Goal: Task Accomplishment & Management: Complete application form

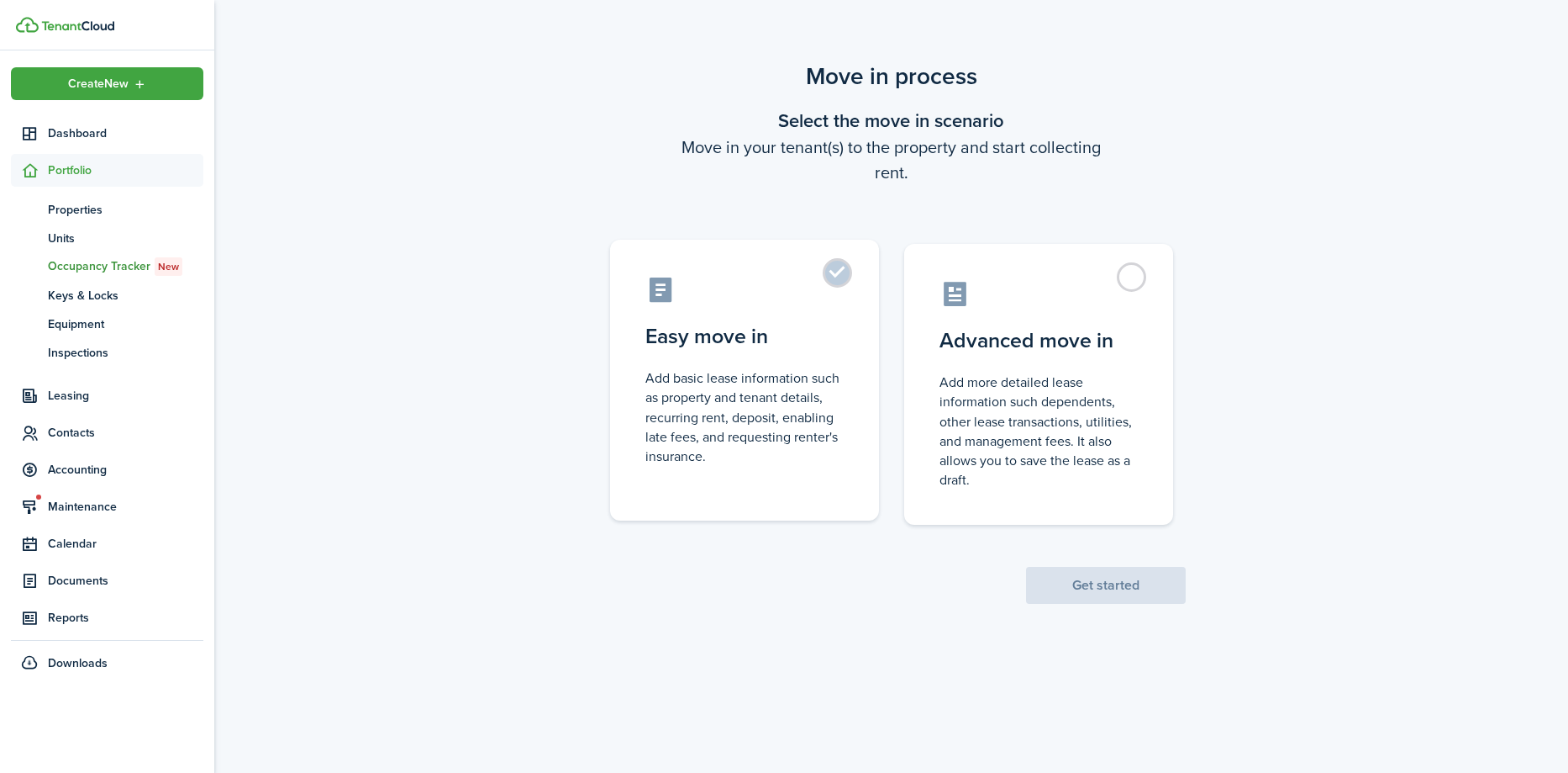
click at [828, 287] on label "Easy move in Add basic lease information such as property and tenant details, r…" at bounding box center [744, 380] width 269 height 281
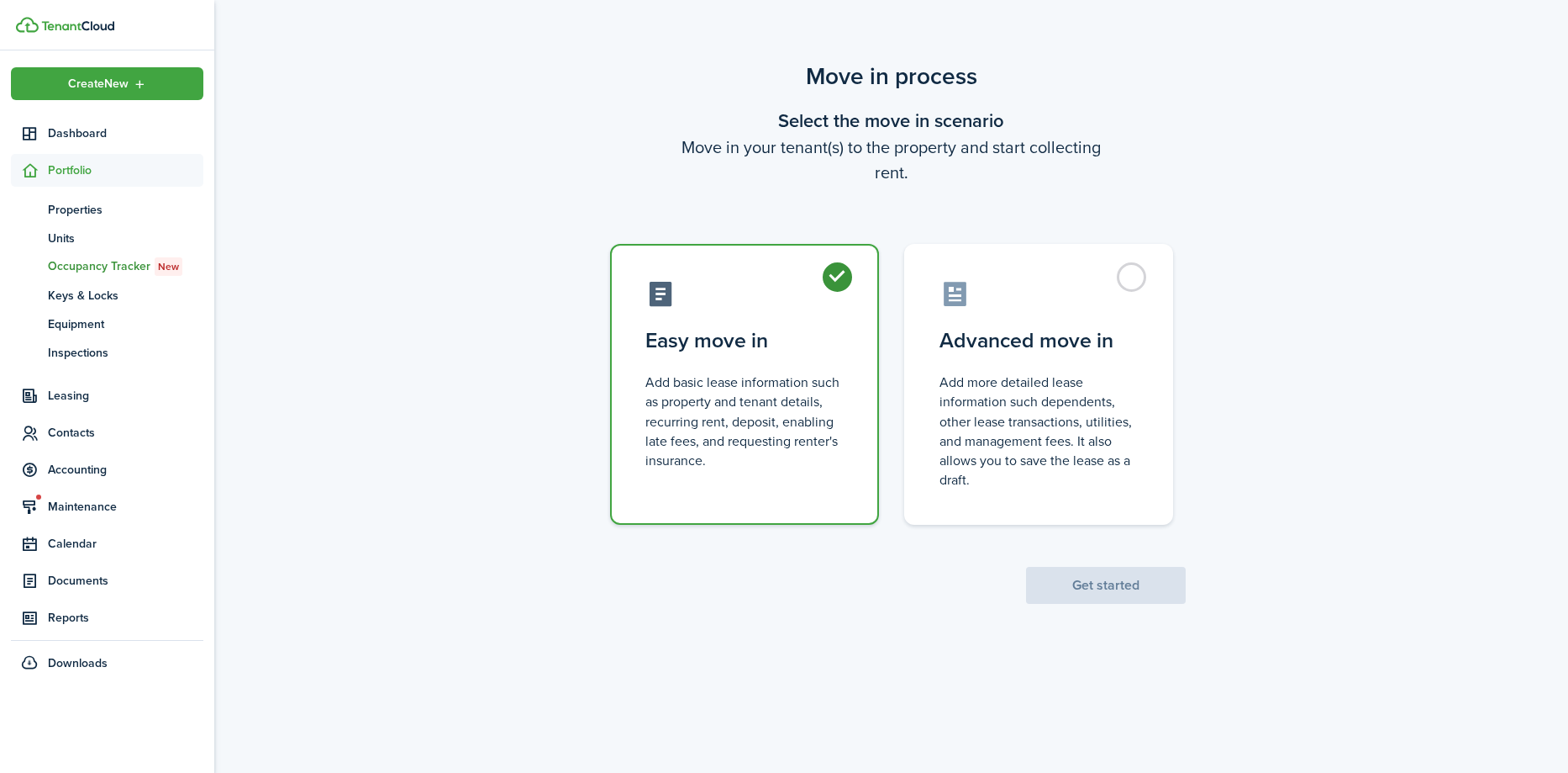
radio input "true"
click at [1071, 594] on button "Get started" at bounding box center [1106, 585] width 159 height 37
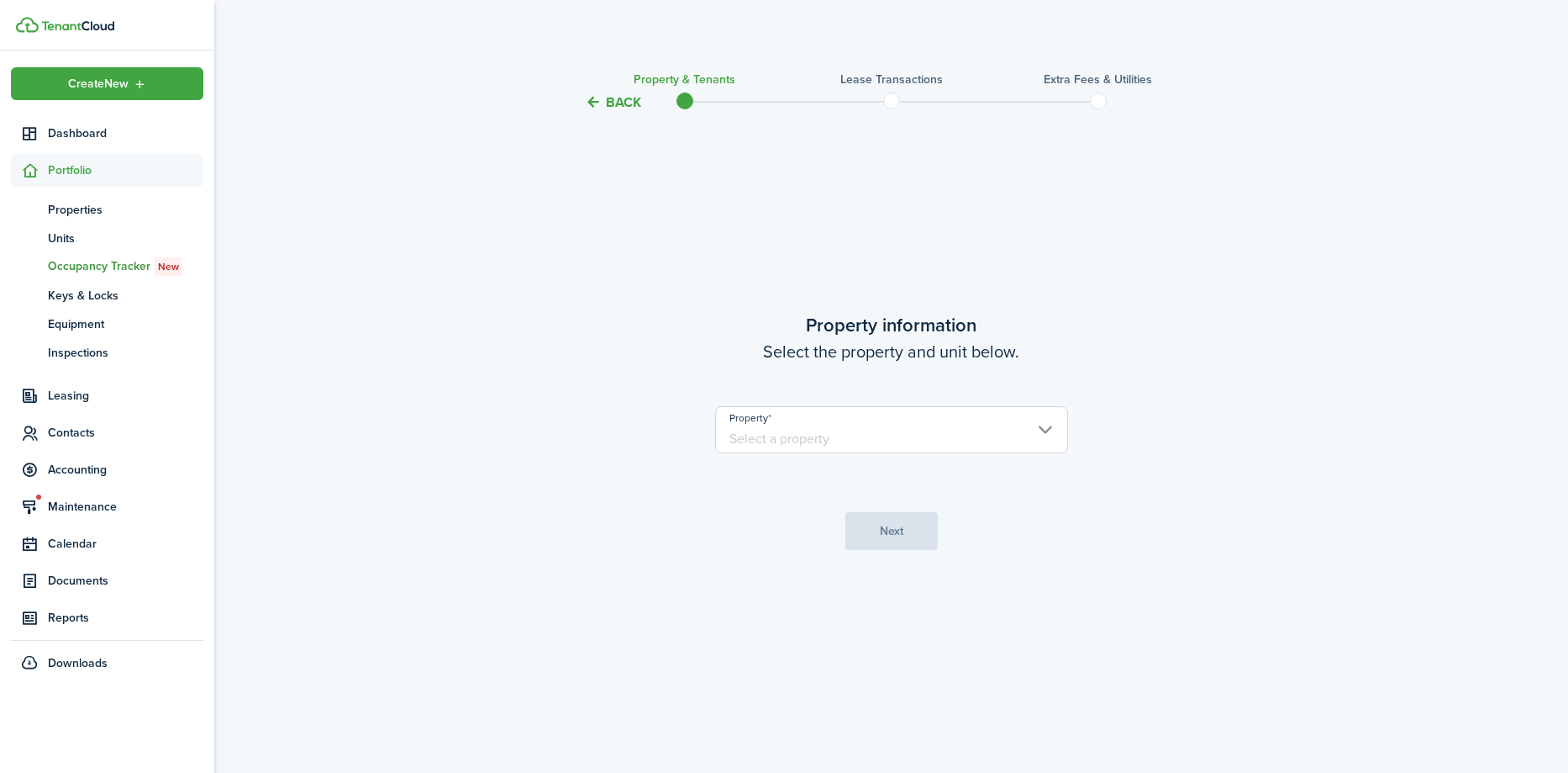
click at [793, 427] on input "Property" at bounding box center [892, 429] width 353 height 47
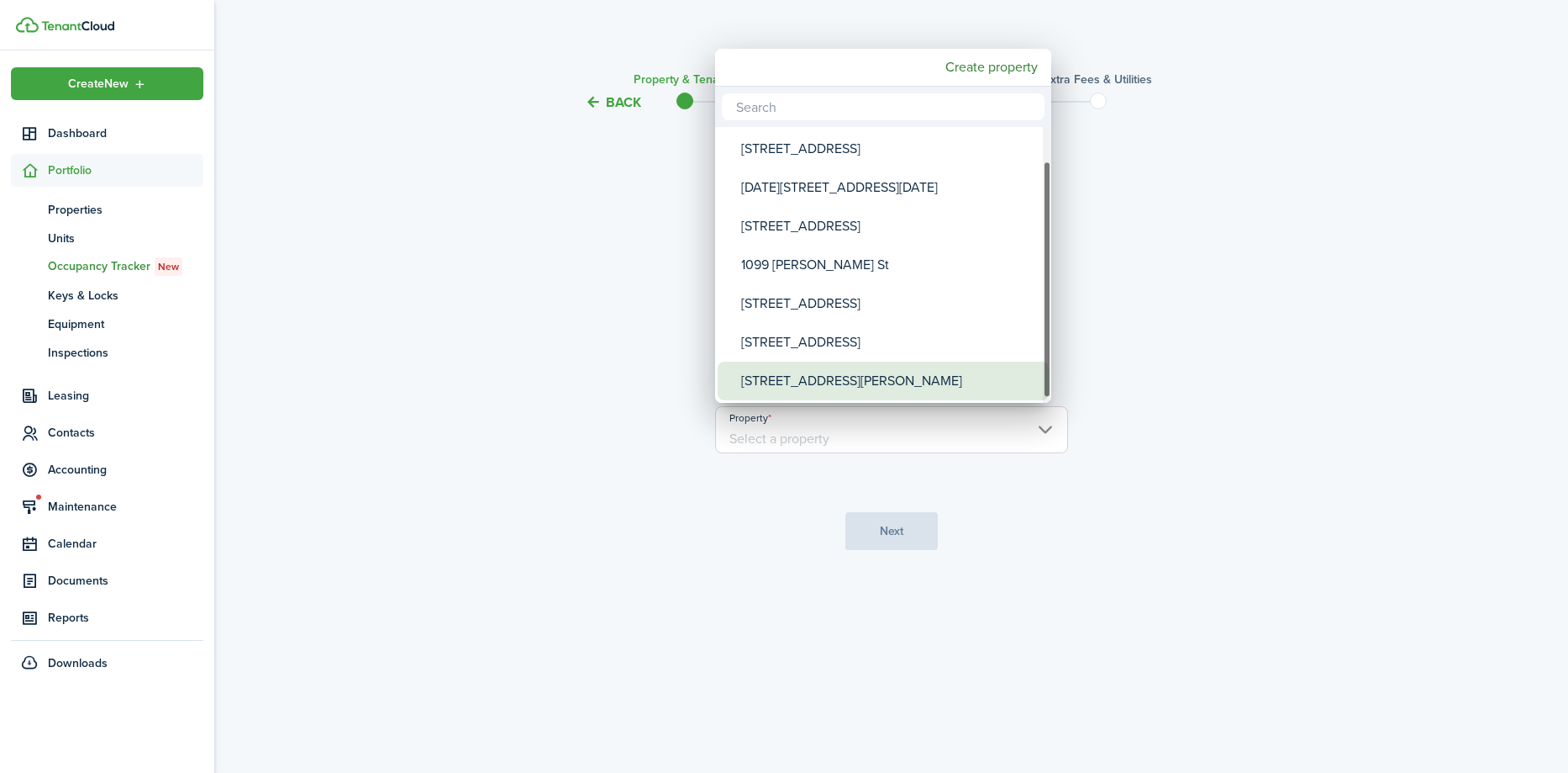
click at [842, 391] on div "[STREET_ADDRESS][PERSON_NAME]" at bounding box center [890, 381] width 298 height 39
type input "[STREET_ADDRESS][PERSON_NAME]"
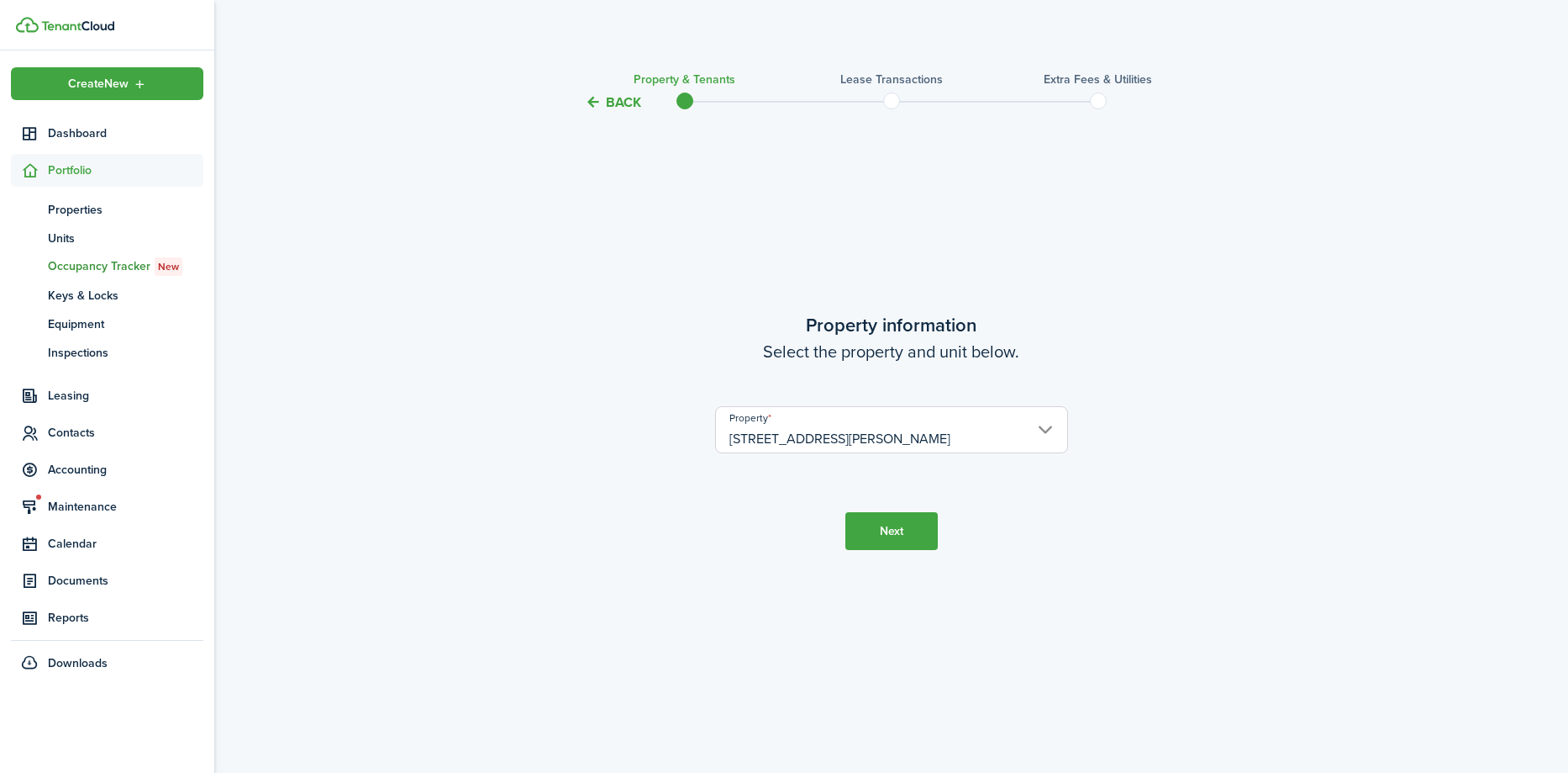
click at [894, 521] on button "Next" at bounding box center [892, 531] width 93 height 38
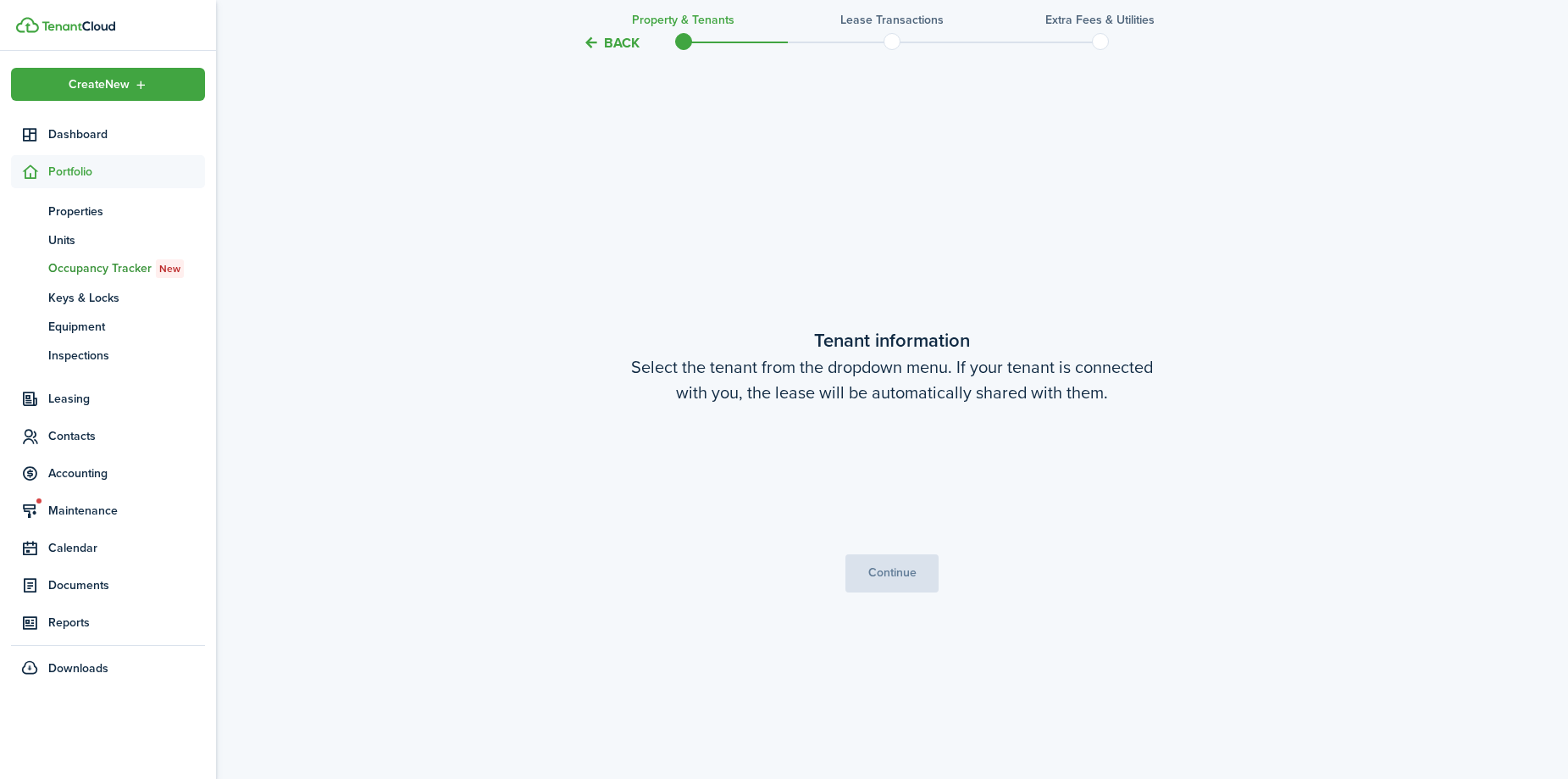
scroll to position [665, 0]
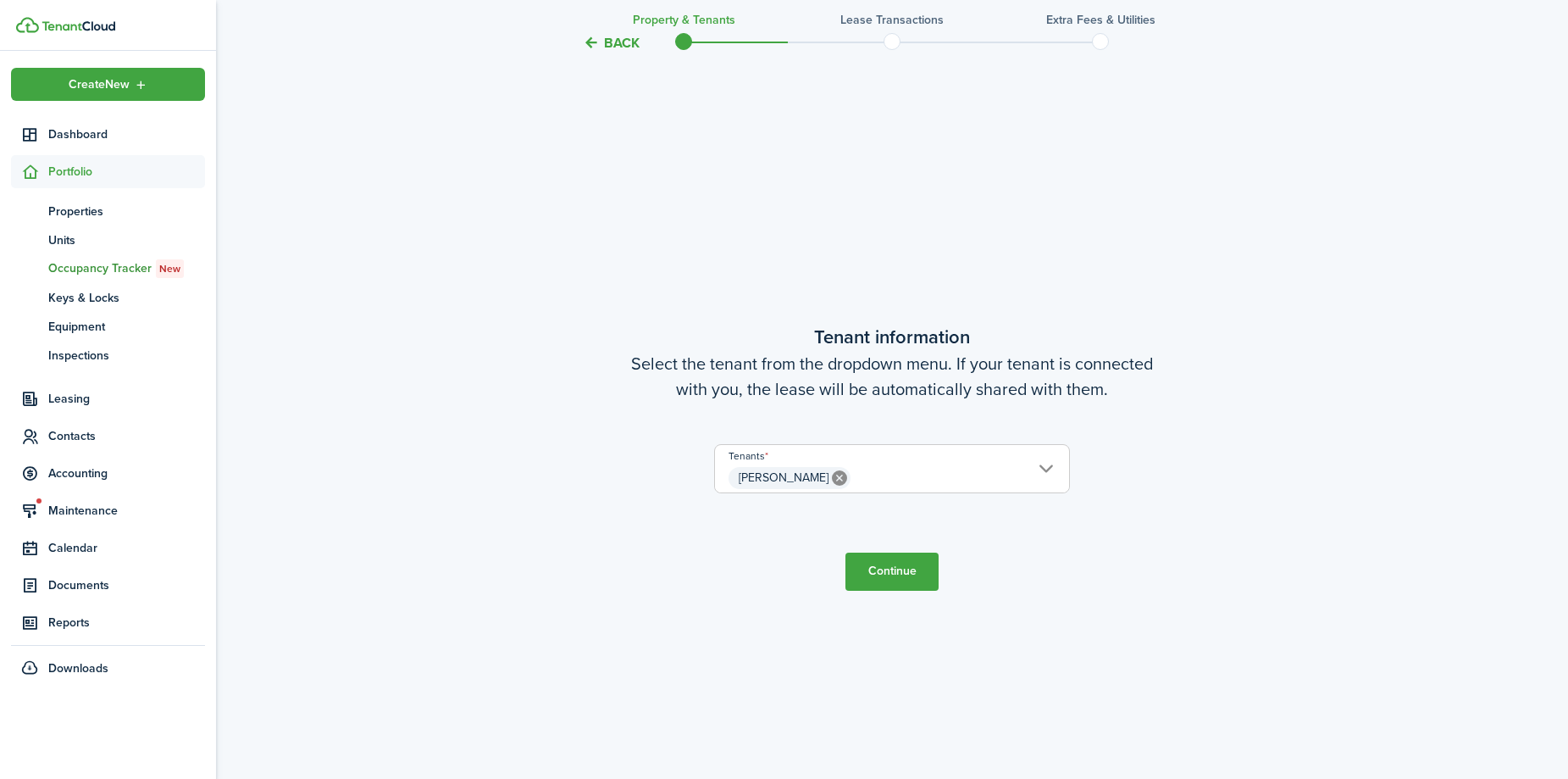
click at [908, 569] on button "Continue" at bounding box center [891, 571] width 93 height 38
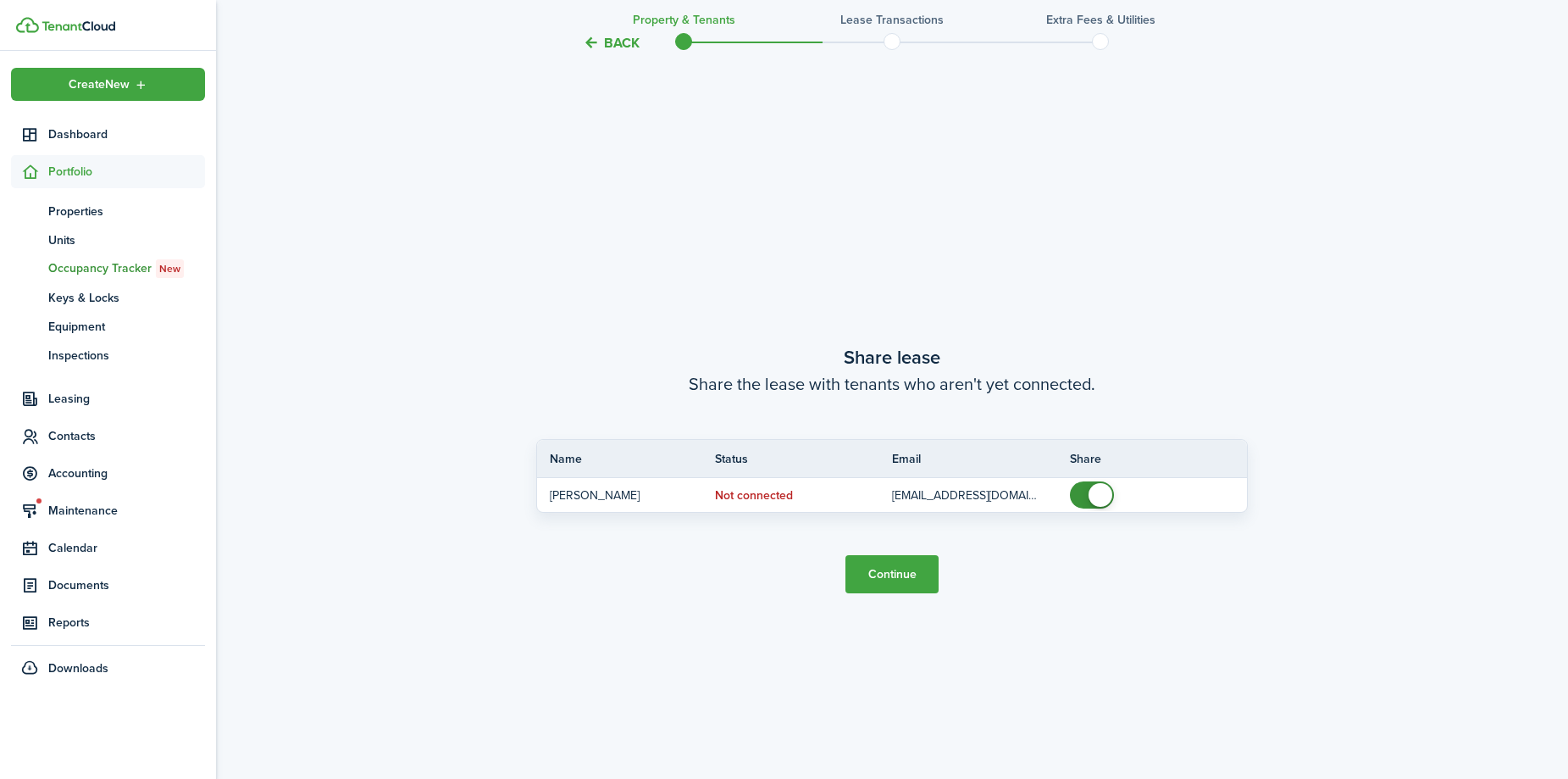
scroll to position [1444, 0]
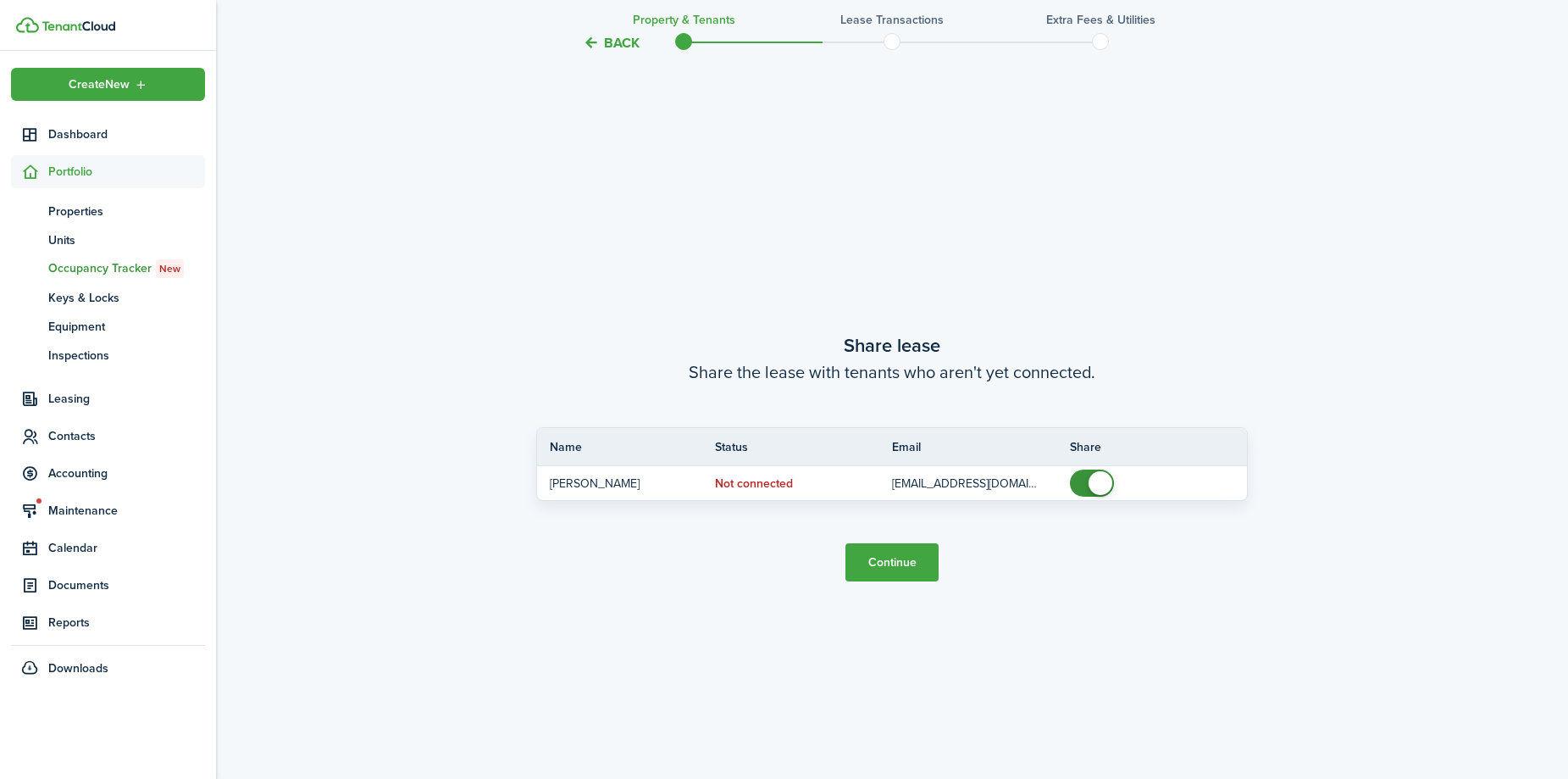
click at [908, 569] on button "Continue" at bounding box center [891, 562] width 93 height 38
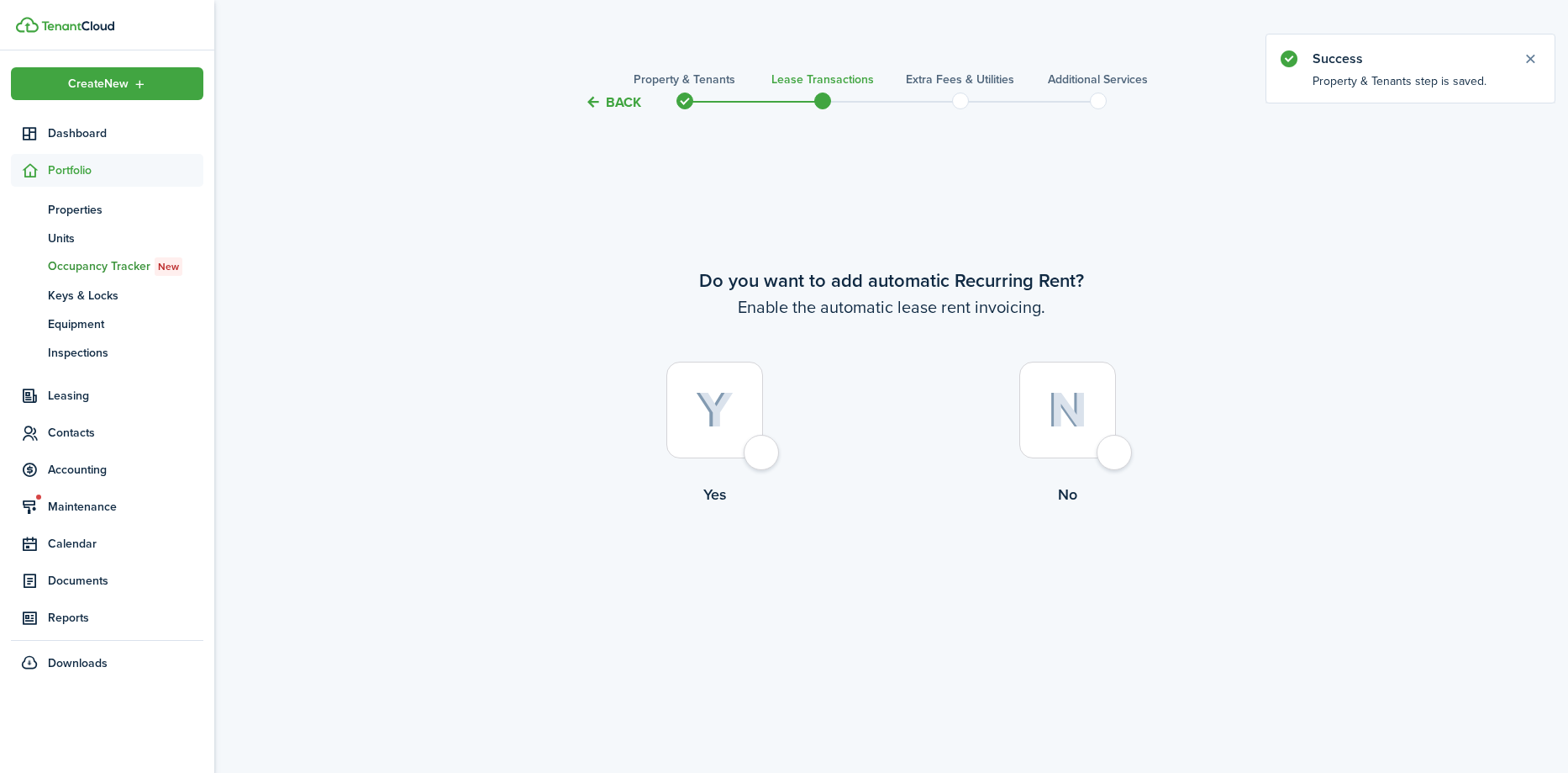
click at [763, 458] on div at bounding box center [714, 409] width 96 height 96
radio input "true"
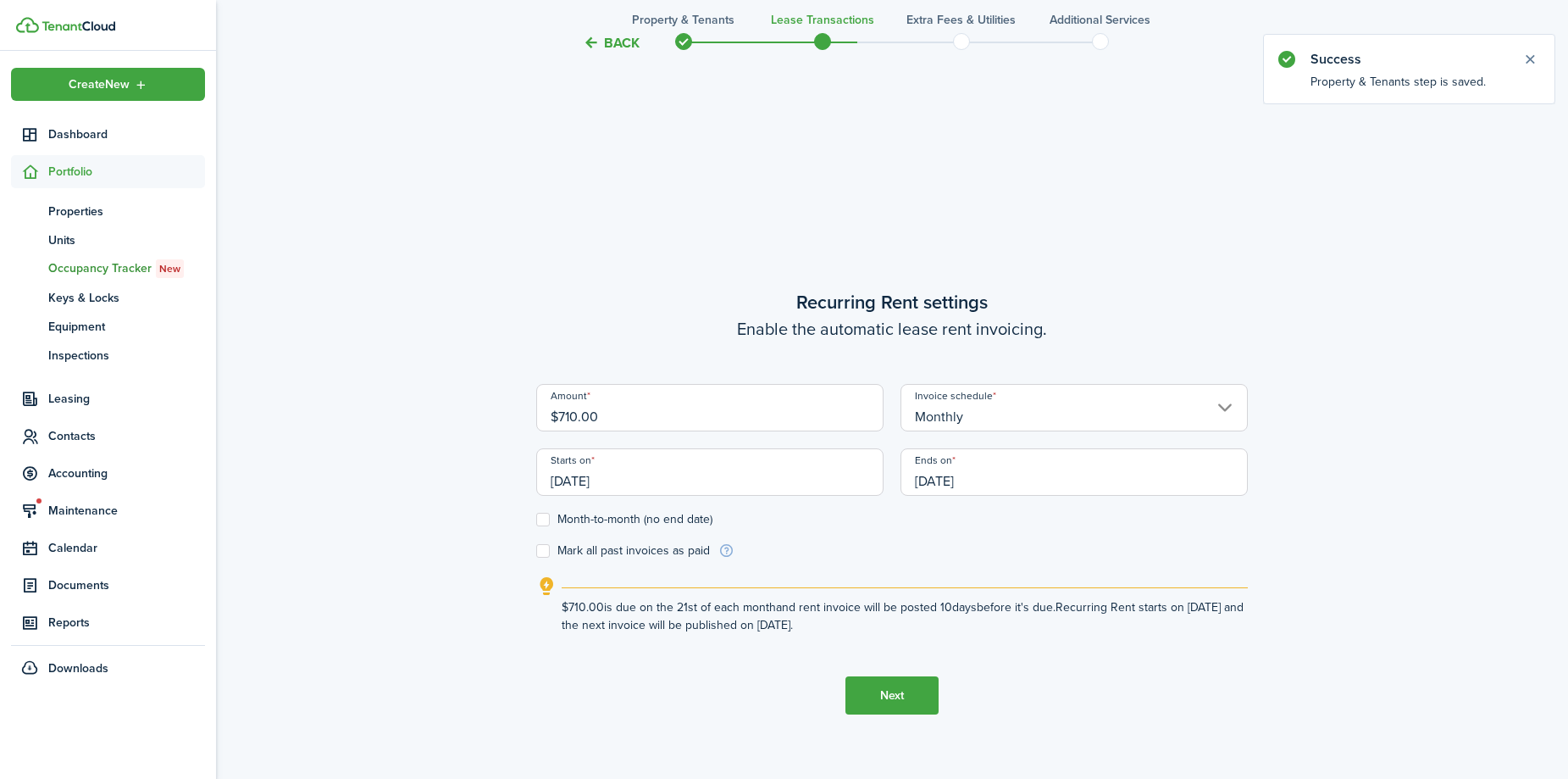
scroll to position [665, 0]
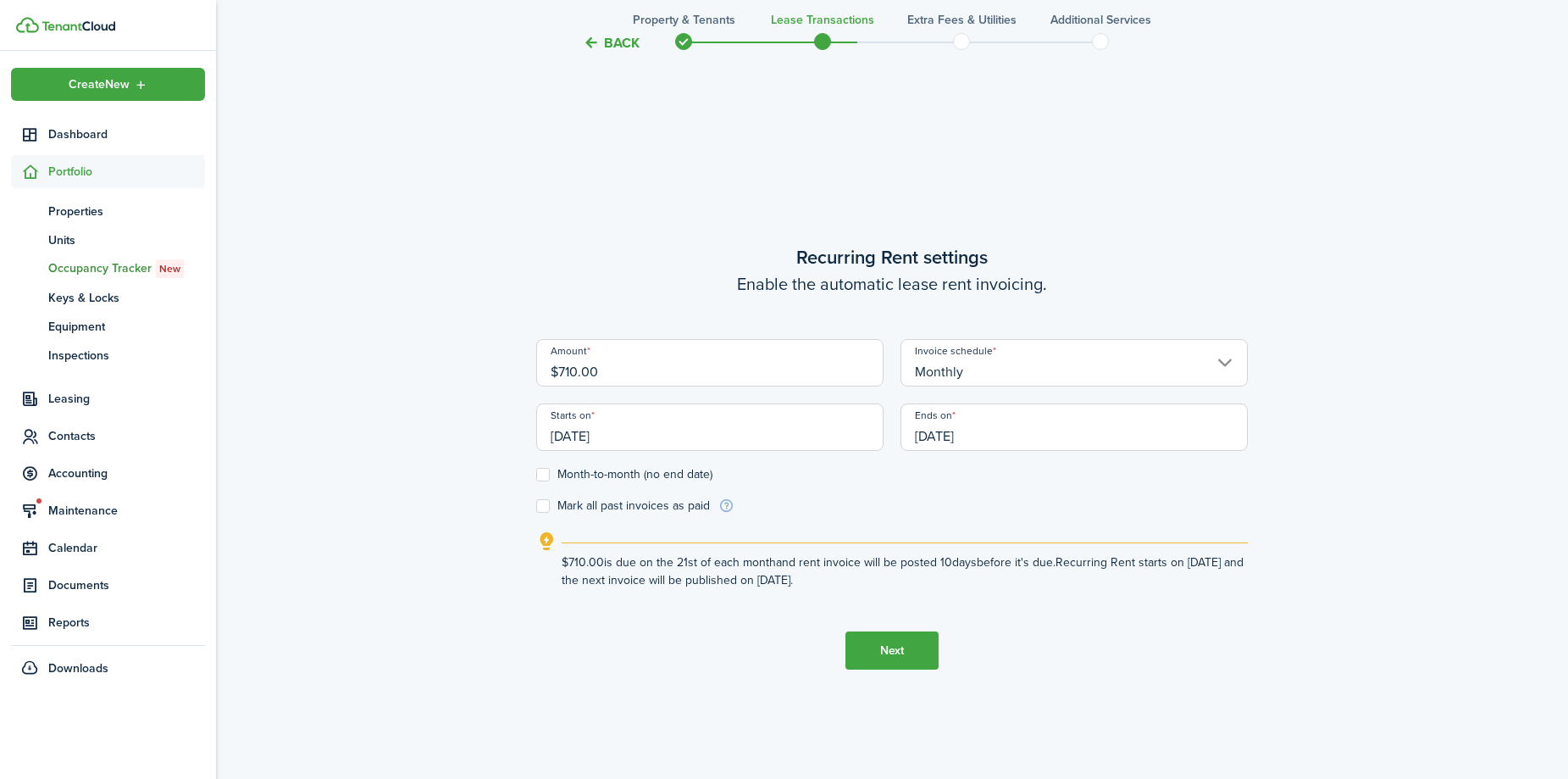
click at [565, 373] on input "$710.00" at bounding box center [709, 363] width 347 height 47
drag, startPoint x: 564, startPoint y: 432, endPoint x: 551, endPoint y: 430, distance: 13.2
click at [551, 430] on input "[DATE]" at bounding box center [709, 427] width 347 height 47
type input "$700.00"
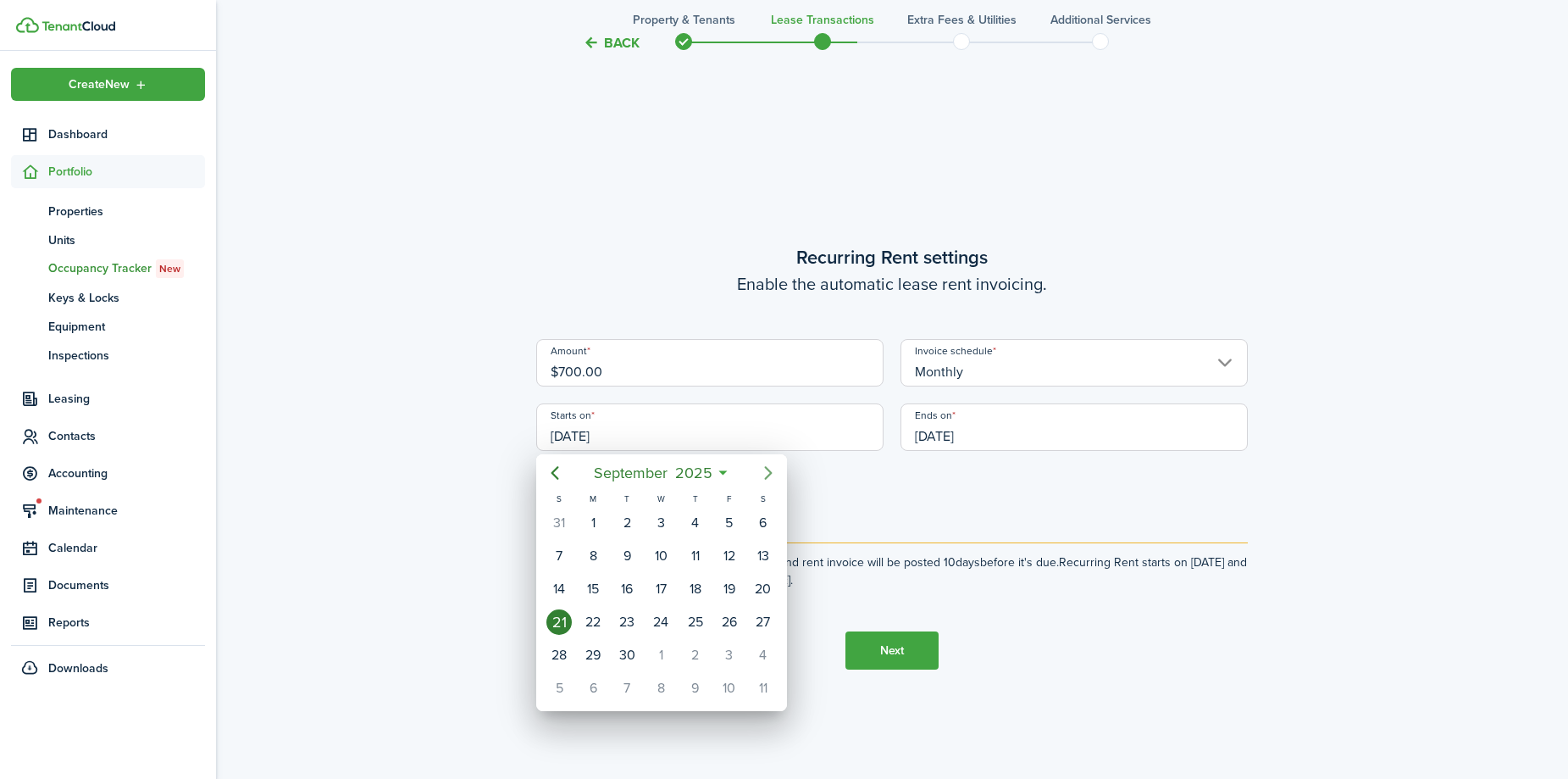
click at [774, 472] on icon "Next page" at bounding box center [768, 472] width 20 height 20
click at [658, 511] on div "1" at bounding box center [661, 522] width 25 height 25
type input "[DATE]"
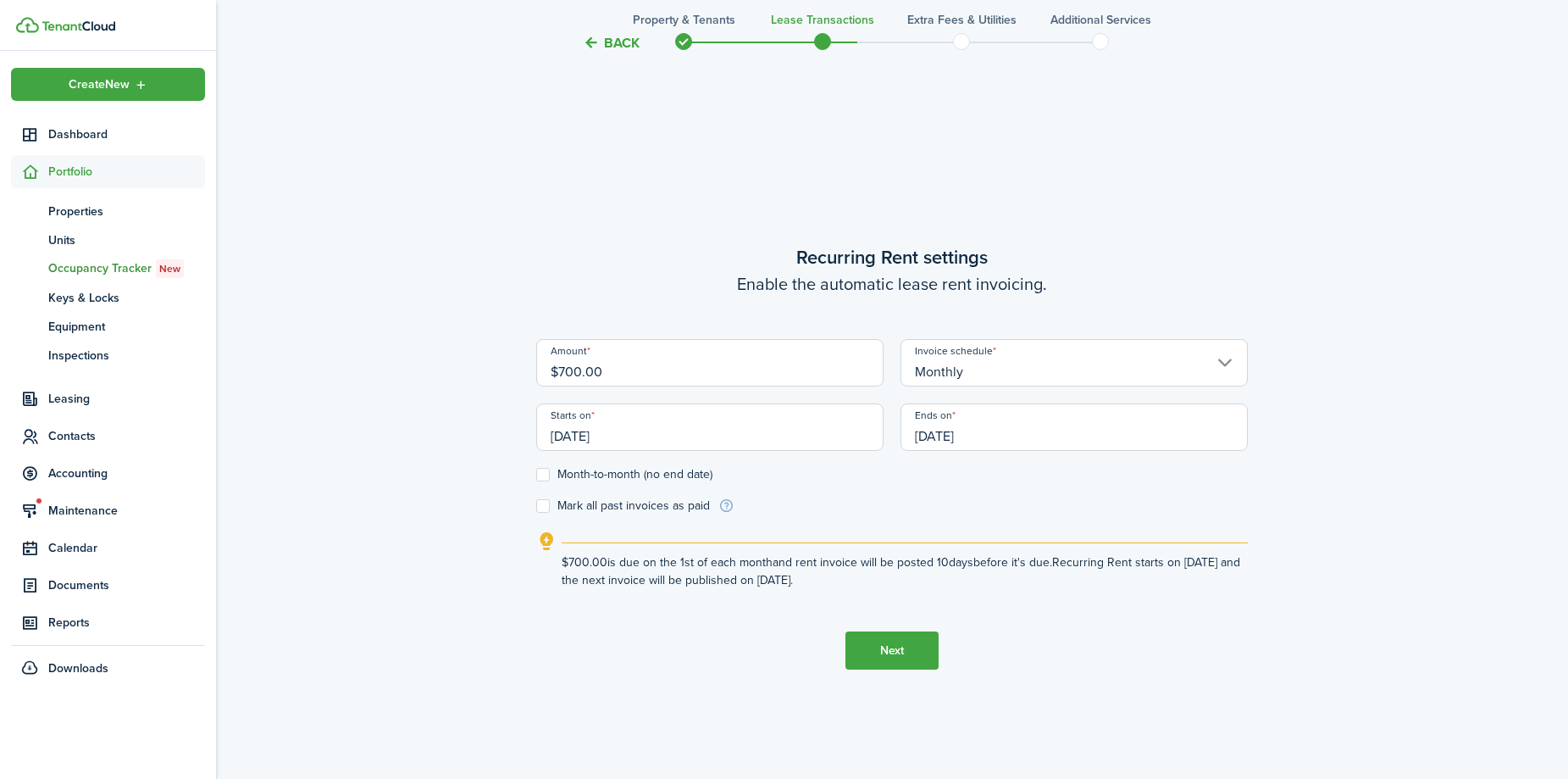
click at [950, 430] on input "[DATE]" at bounding box center [1074, 427] width 347 height 47
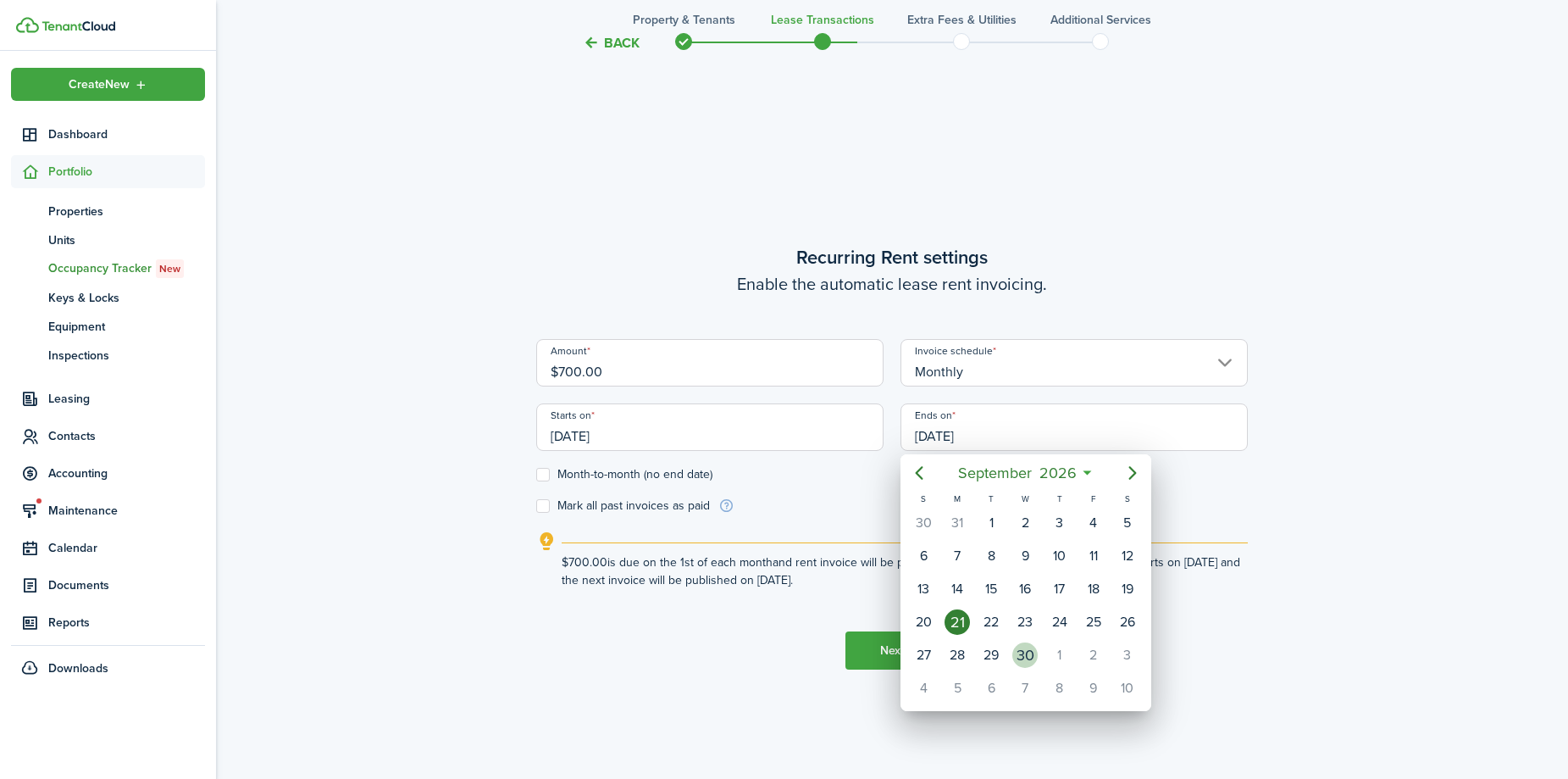
click at [1037, 652] on div "30" at bounding box center [1025, 655] width 25 height 25
type input "[DATE]"
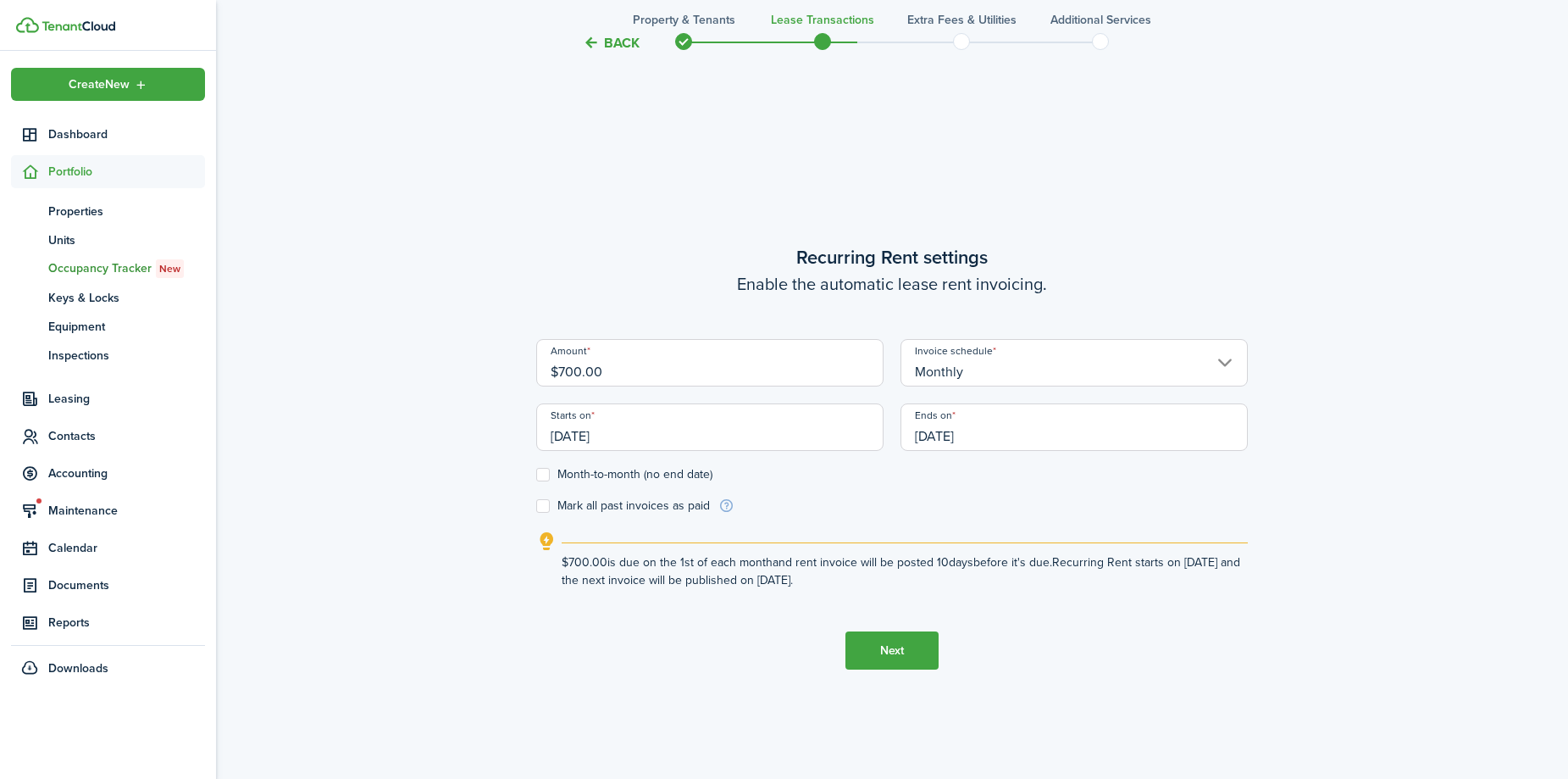
click at [872, 655] on button "Next" at bounding box center [891, 650] width 93 height 38
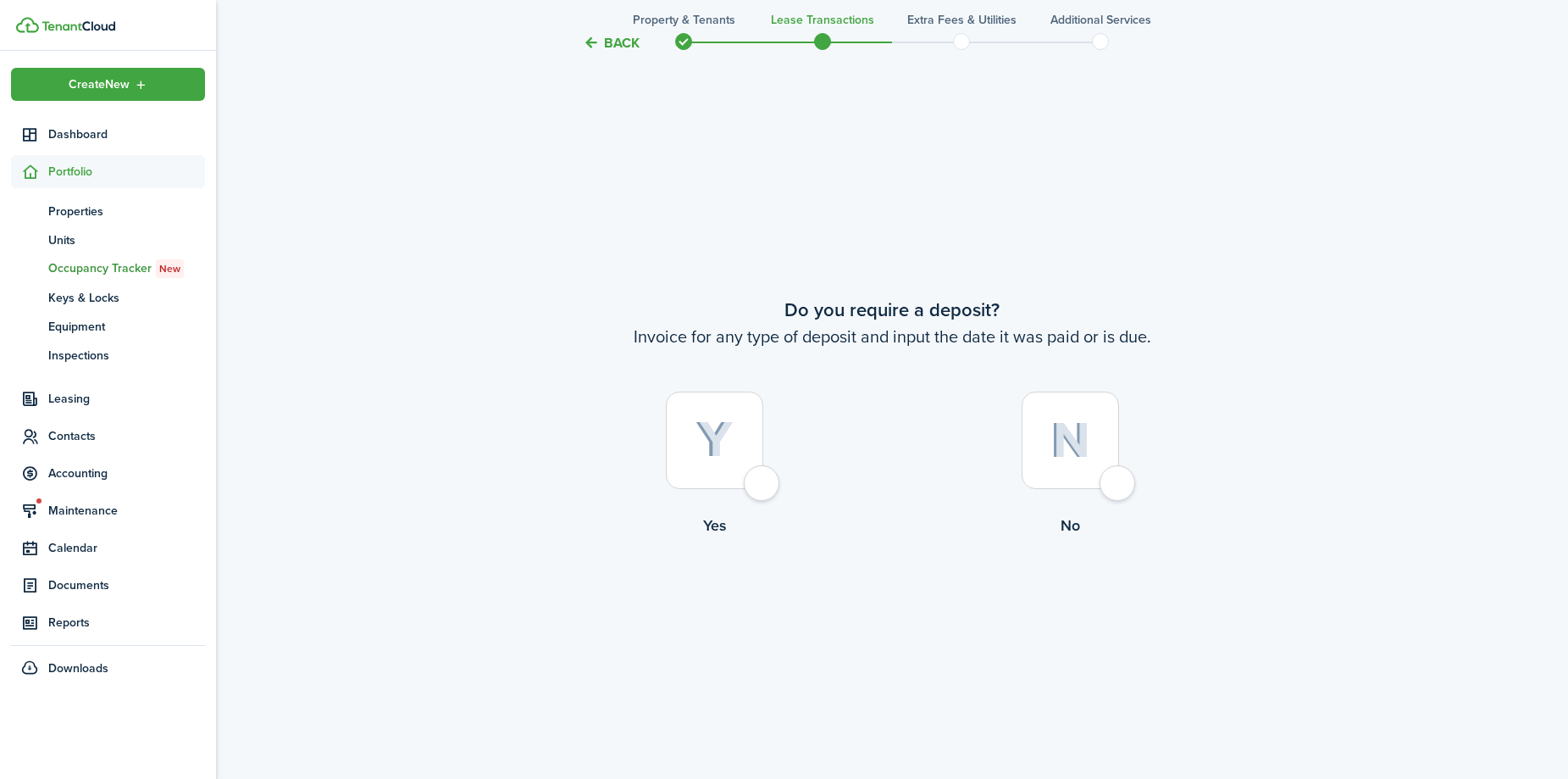
scroll to position [1444, 0]
click at [764, 480] on div at bounding box center [714, 435] width 97 height 97
radio input "true"
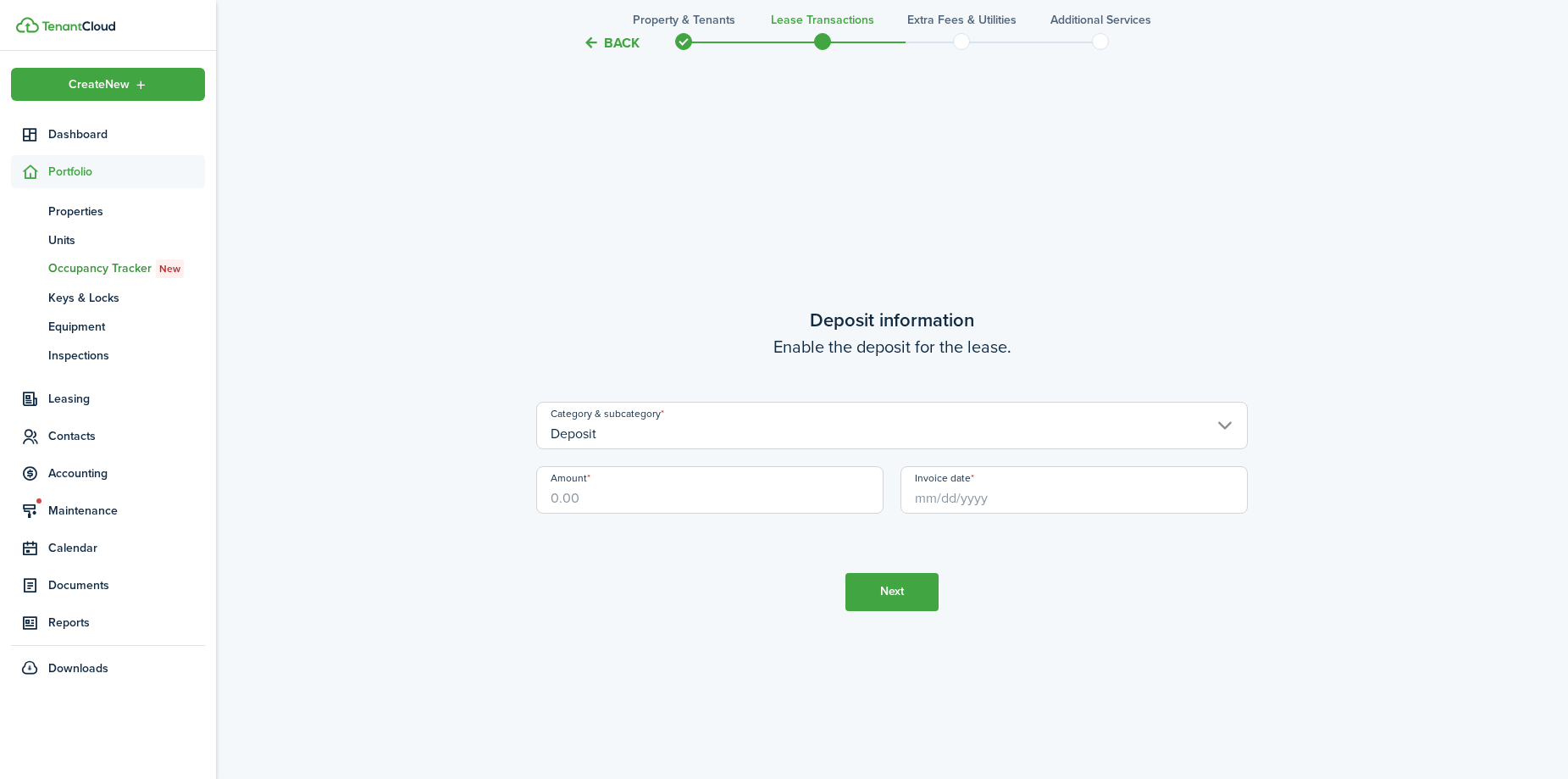
scroll to position [2222, 0]
click at [765, 497] on input "Amount" at bounding box center [709, 488] width 347 height 47
click at [984, 486] on input "Invoice date" at bounding box center [1074, 488] width 347 height 47
type input "$700.00"
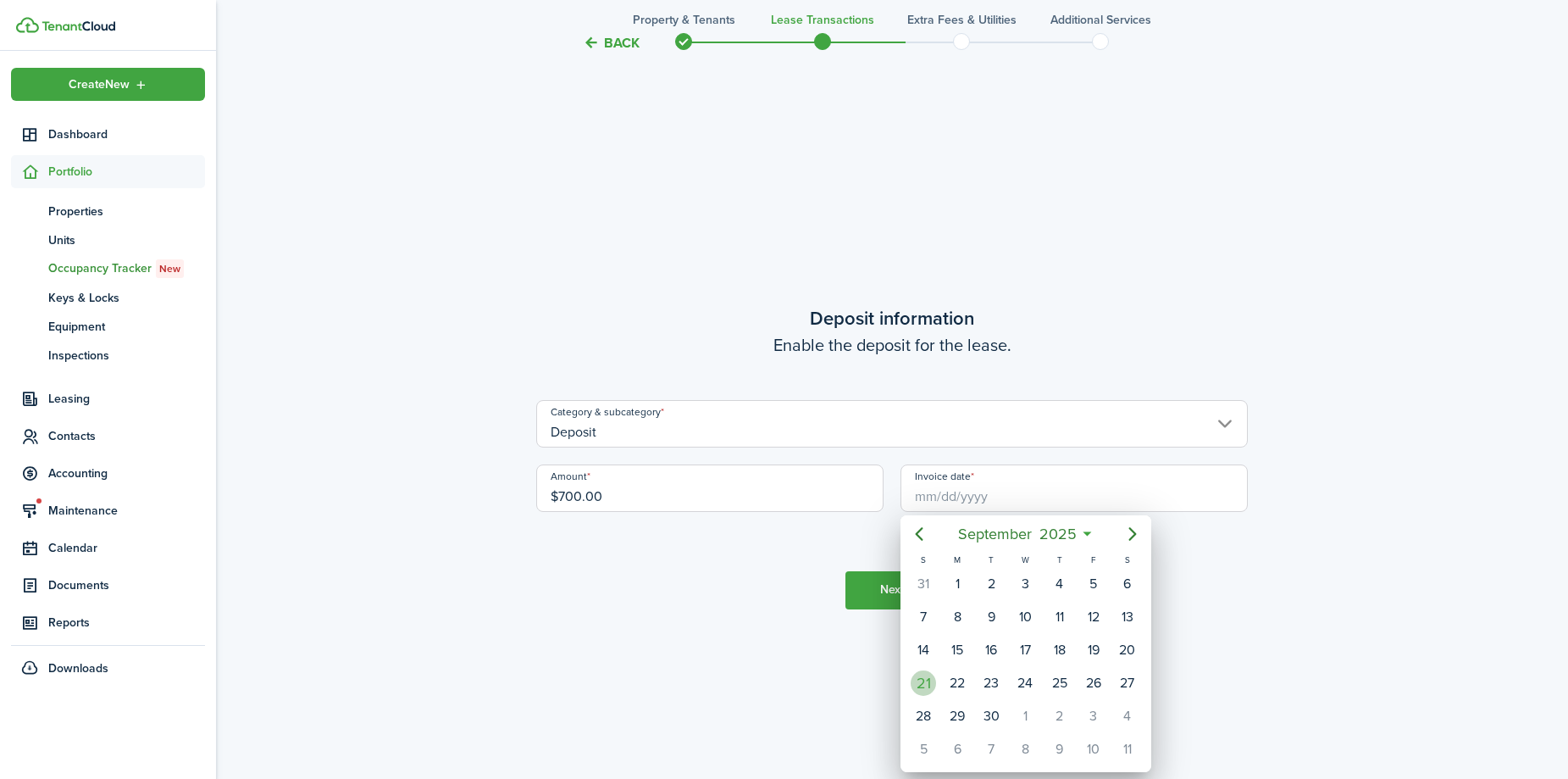
click at [927, 680] on div "21" at bounding box center [923, 683] width 25 height 25
type input "[DATE]"
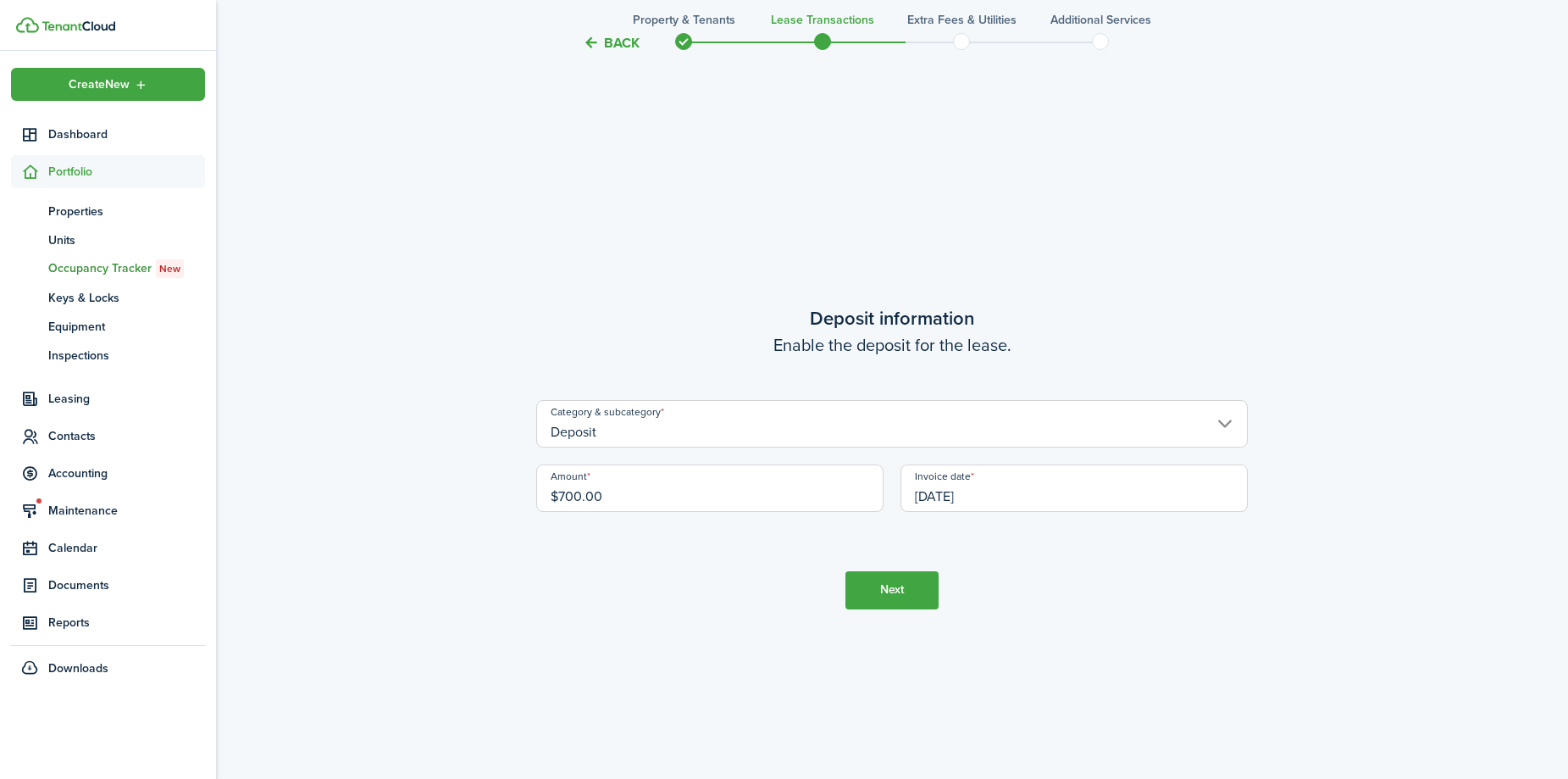
click at [884, 592] on button "Next" at bounding box center [891, 590] width 93 height 38
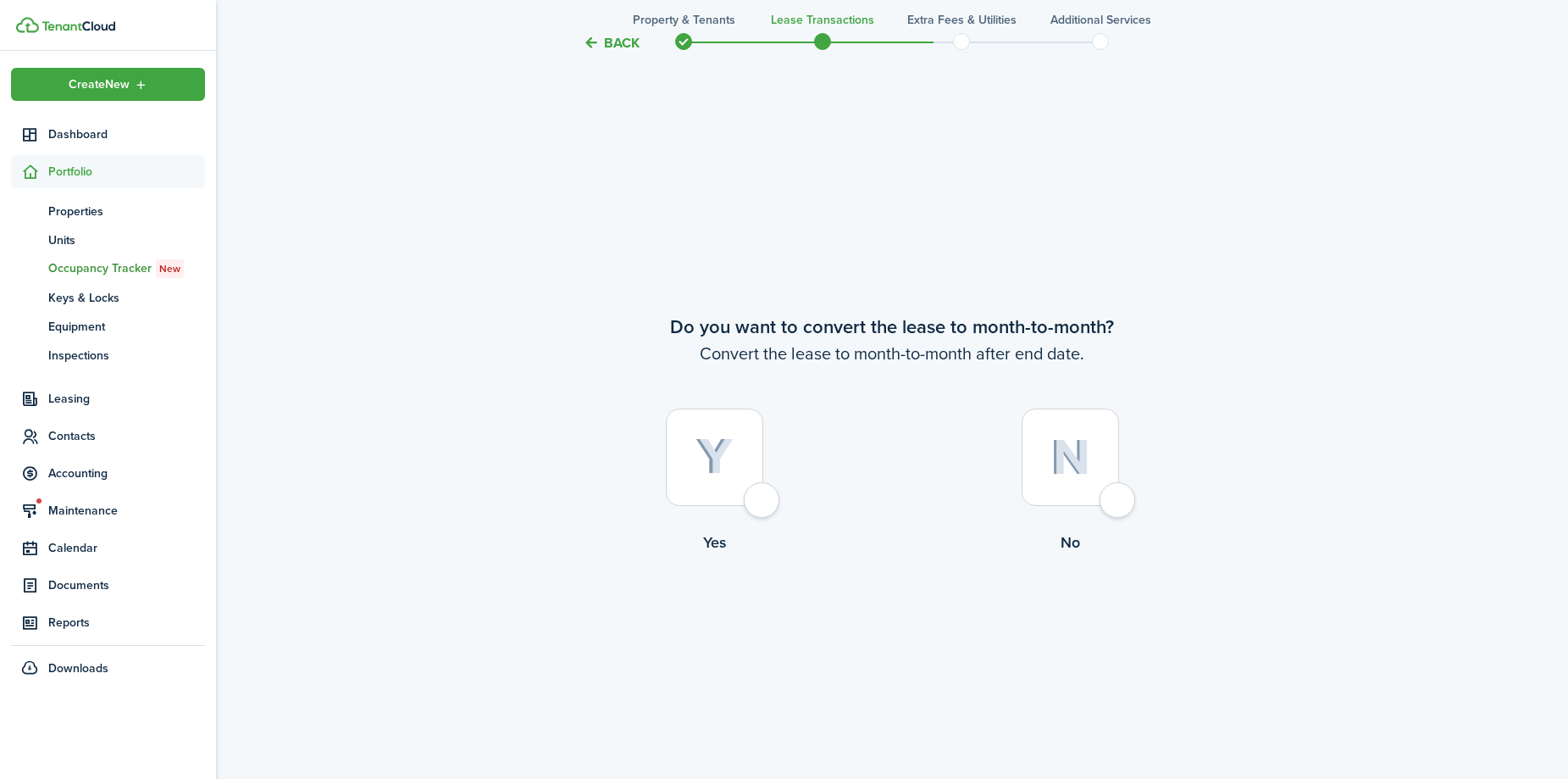
scroll to position [3001, 0]
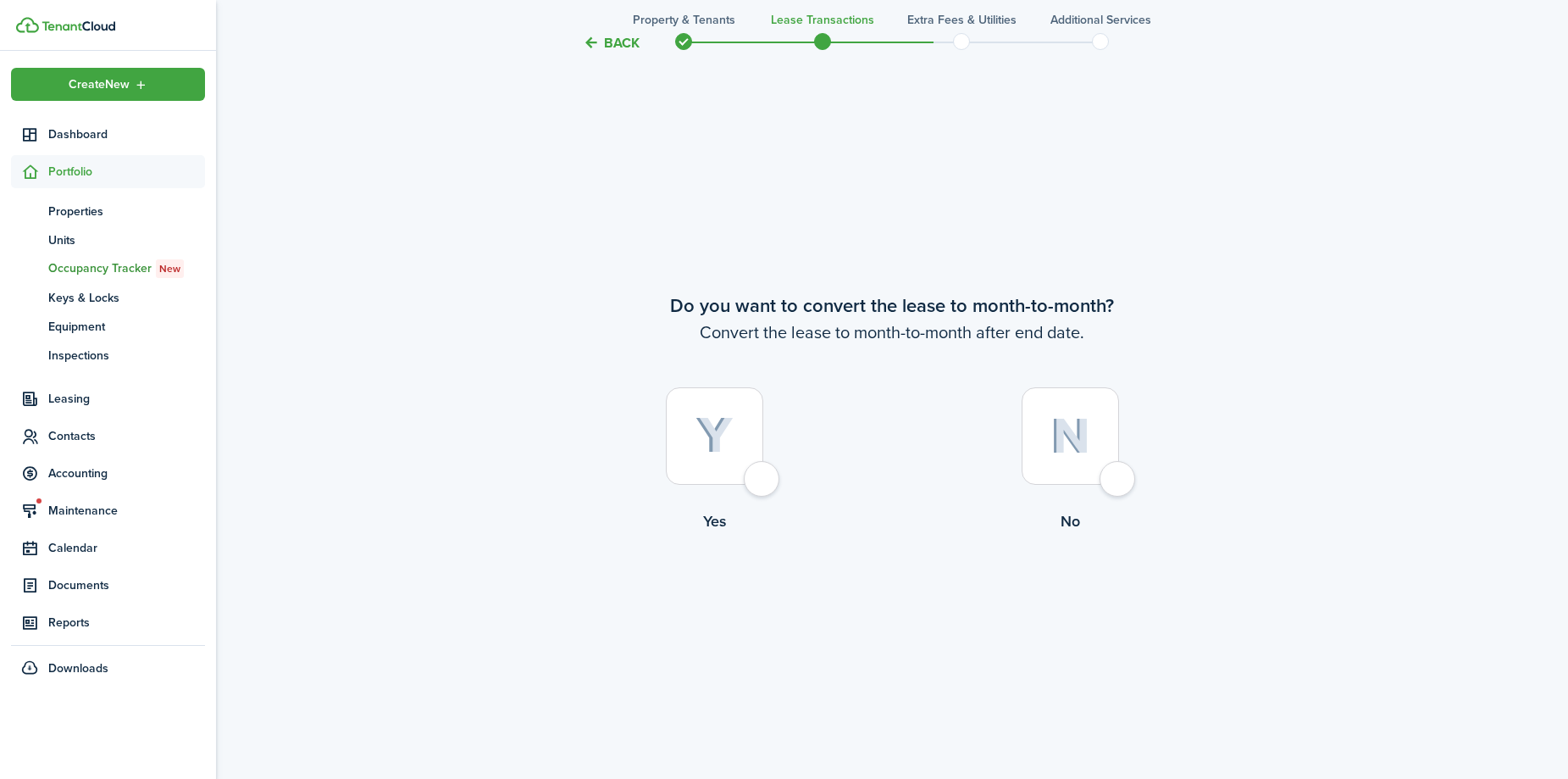
click at [764, 484] on div at bounding box center [714, 435] width 97 height 97
radio input "true"
click at [892, 602] on button "Continue" at bounding box center [891, 602] width 93 height 38
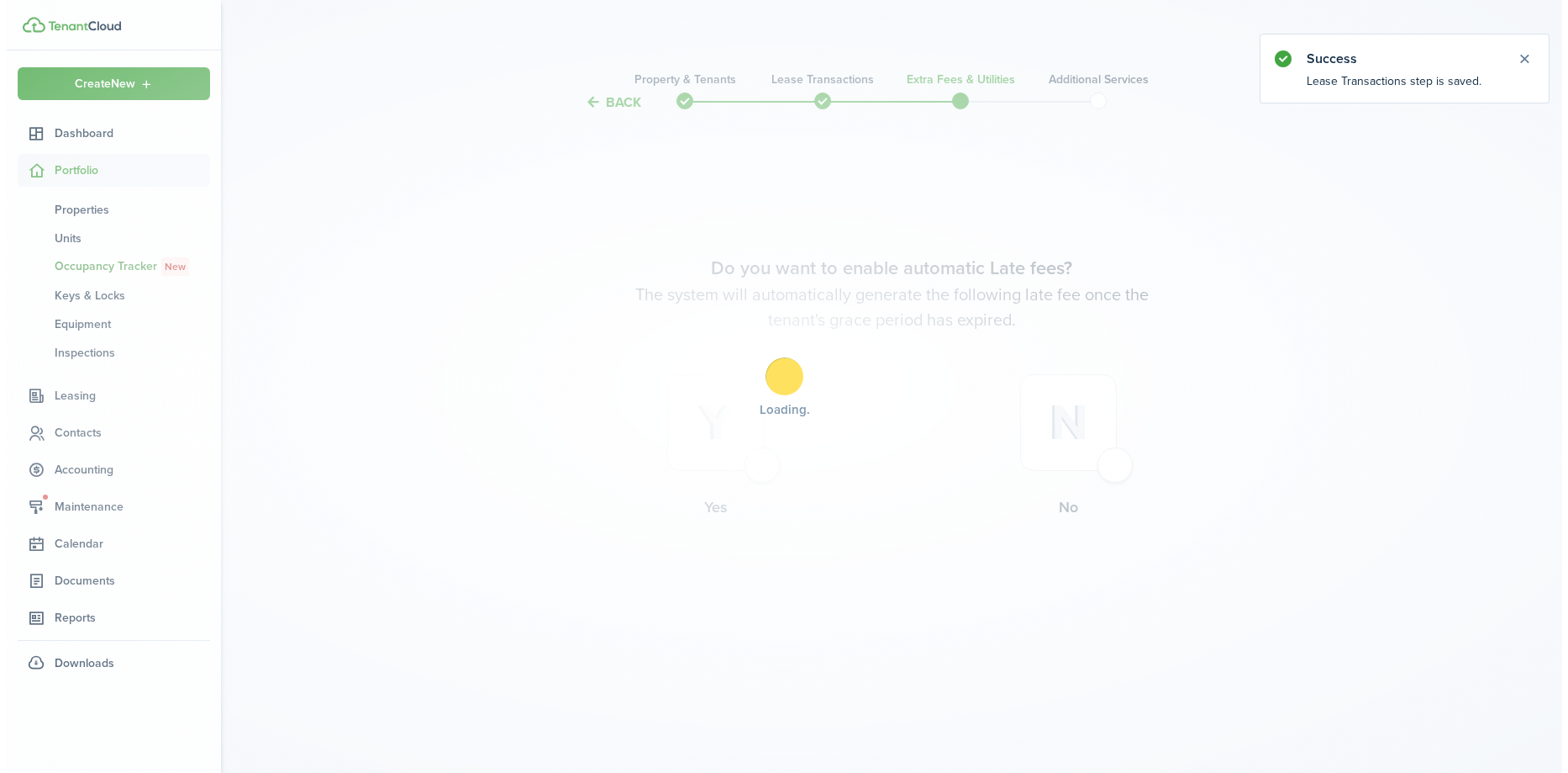
scroll to position [0, 0]
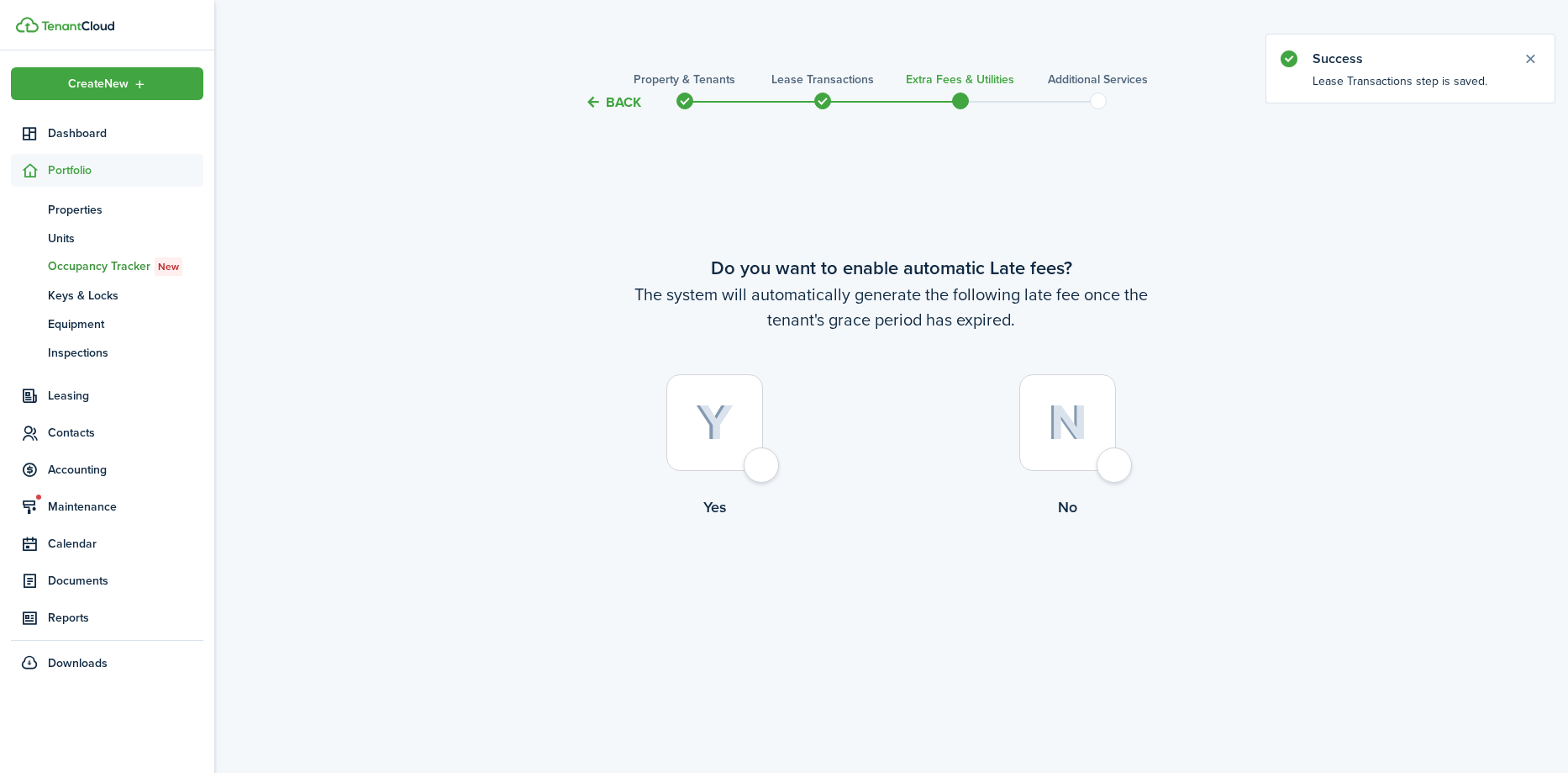
click at [763, 469] on div at bounding box center [714, 422] width 96 height 96
radio input "true"
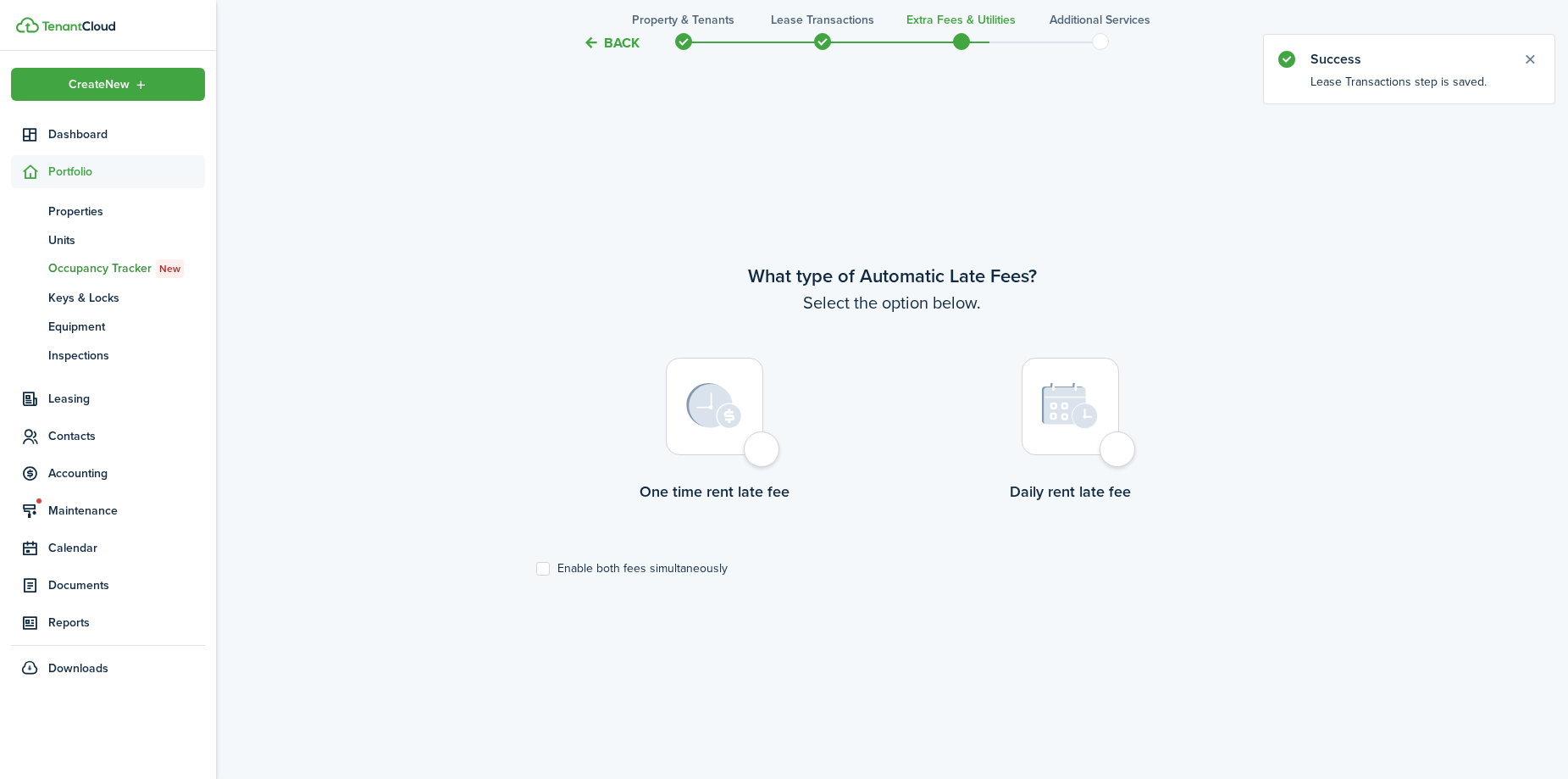
scroll to position [665, 0]
click at [1104, 434] on div at bounding box center [1070, 403] width 97 height 97
radio input "true"
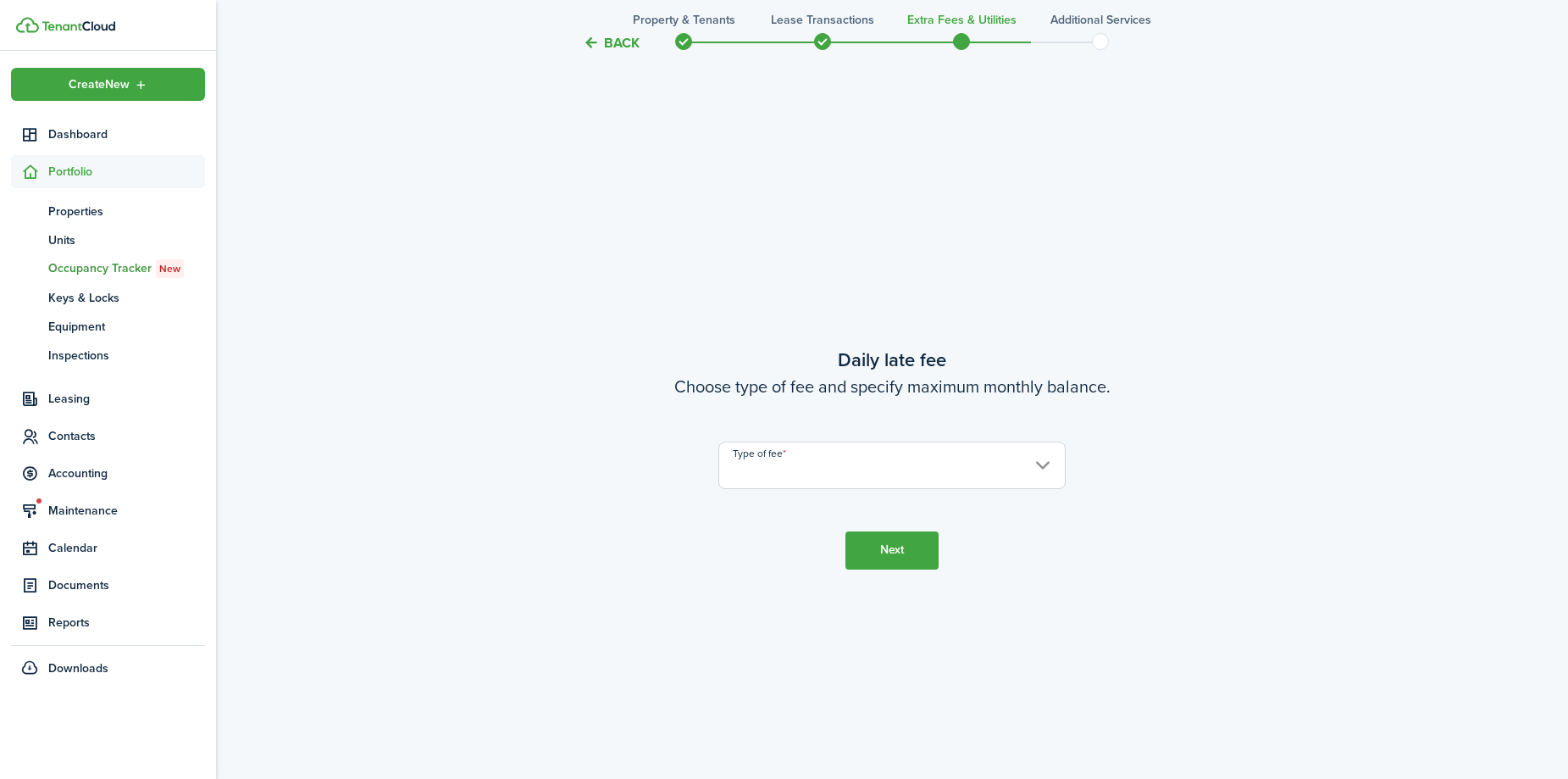
scroll to position [1444, 0]
click at [864, 482] on input "Type of fee" at bounding box center [891, 464] width 347 height 47
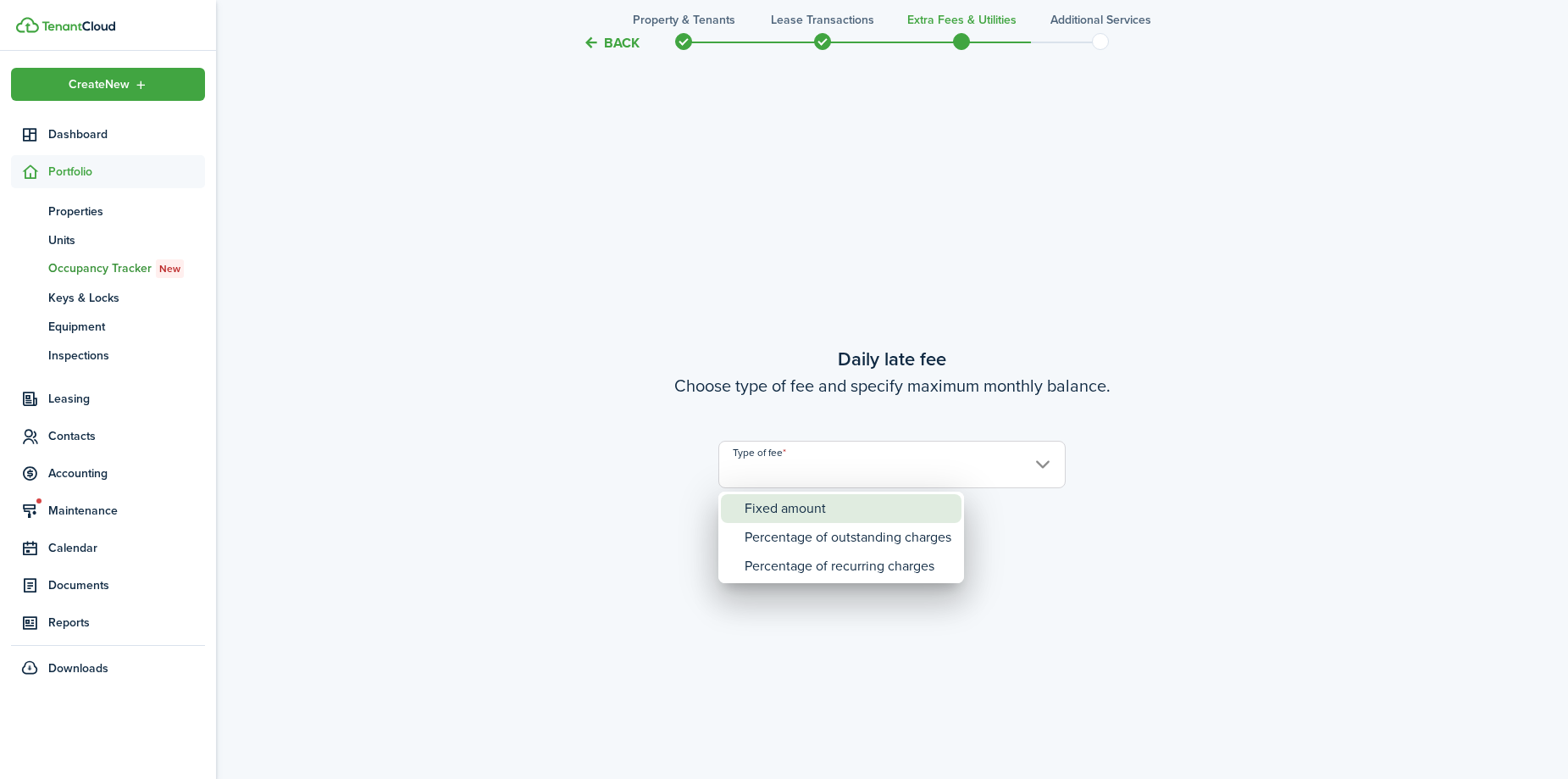
click at [861, 500] on div "Fixed amount" at bounding box center [848, 509] width 207 height 29
type input "Fixed amount"
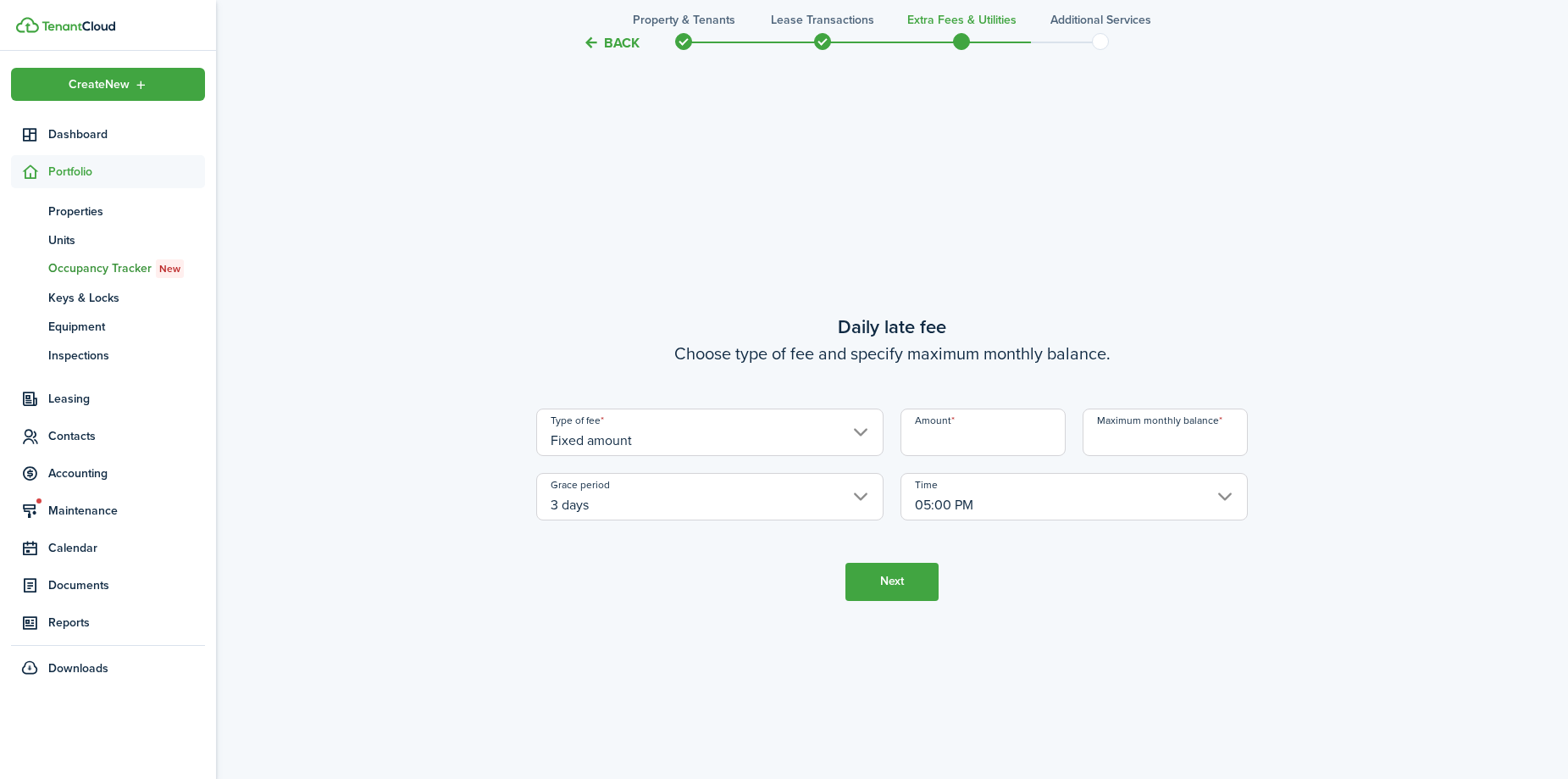
click at [933, 443] on input "Amount" at bounding box center [983, 432] width 165 height 47
click at [627, 512] on input "3 days" at bounding box center [709, 496] width 347 height 47
type input "$5.00"
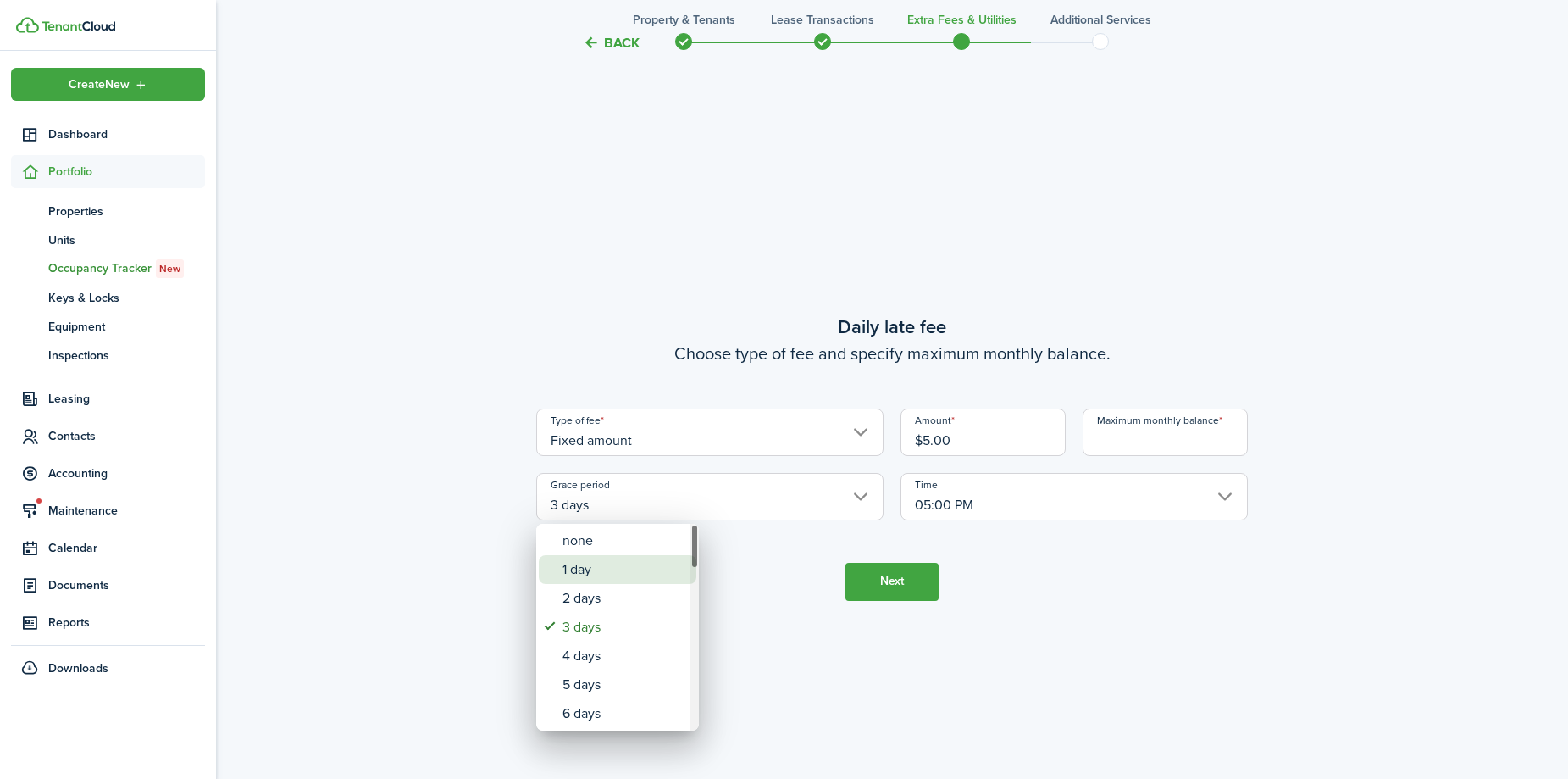
click at [609, 564] on div "1 day" at bounding box center [624, 570] width 123 height 29
type input "1 day"
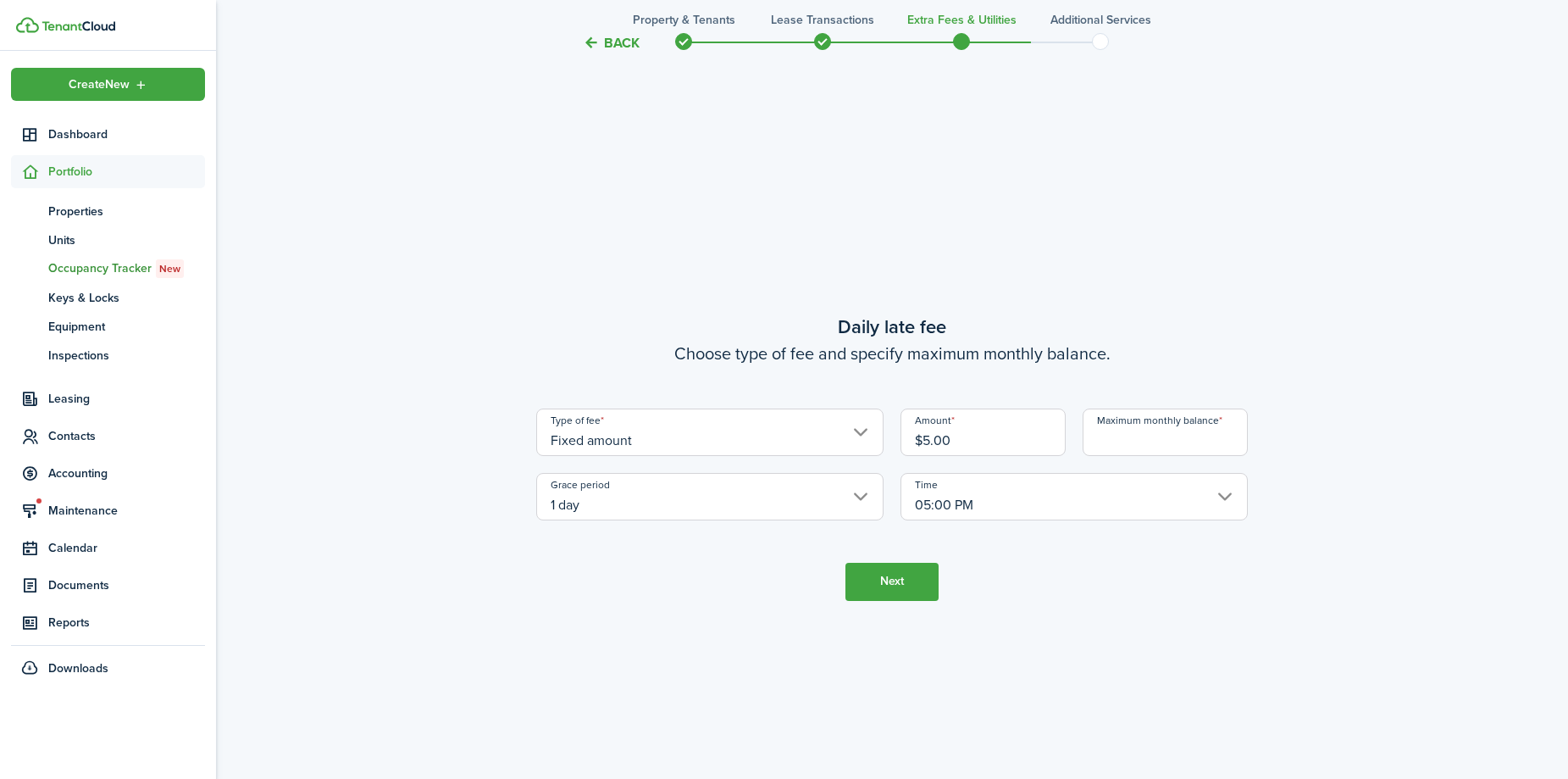
click at [891, 588] on button "Next" at bounding box center [891, 581] width 93 height 38
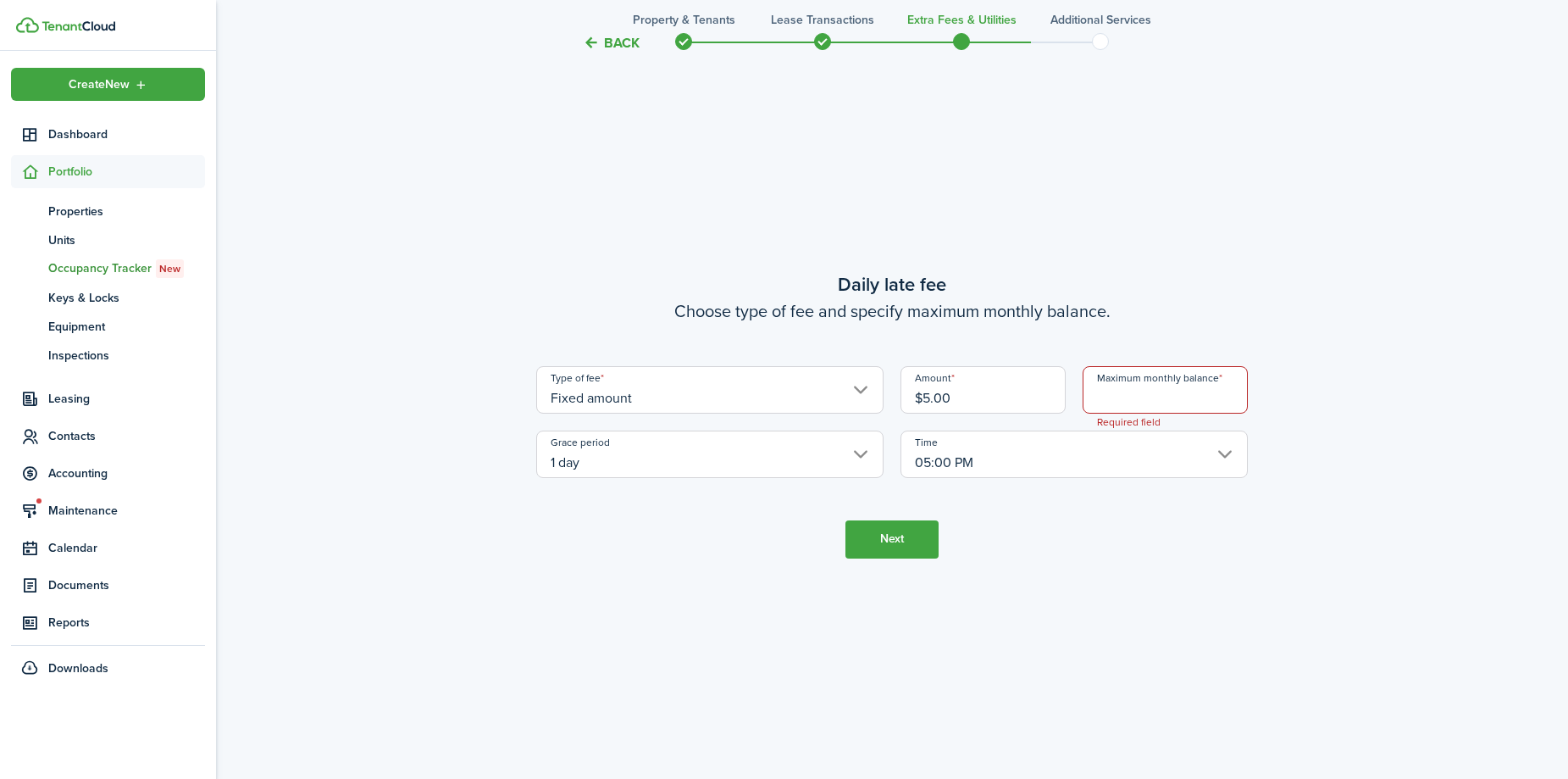
click at [1164, 404] on input "Maximum monthly balance" at bounding box center [1165, 390] width 165 height 47
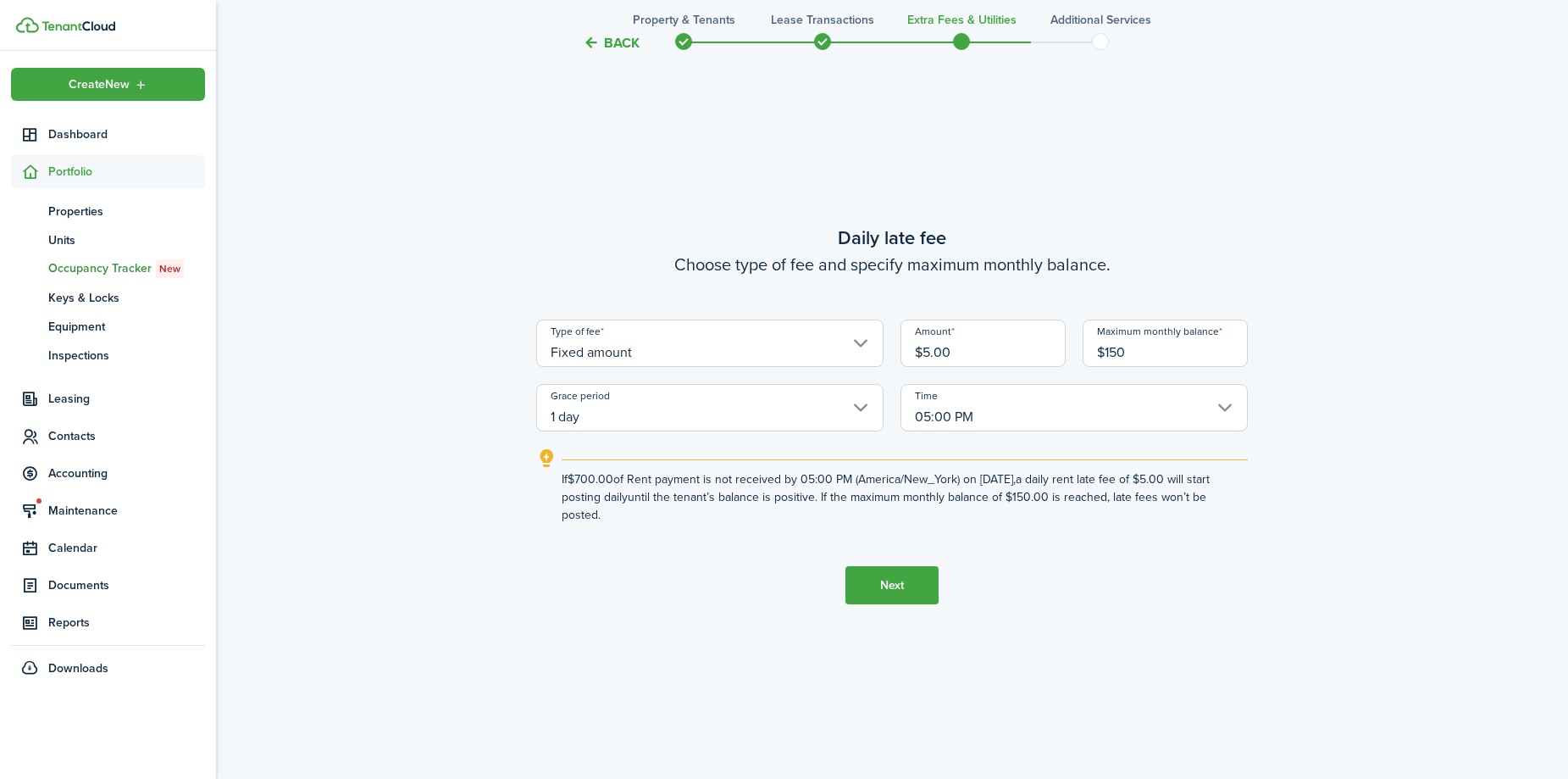
type input "$150.00"
click at [883, 579] on button "Next" at bounding box center [891, 585] width 93 height 38
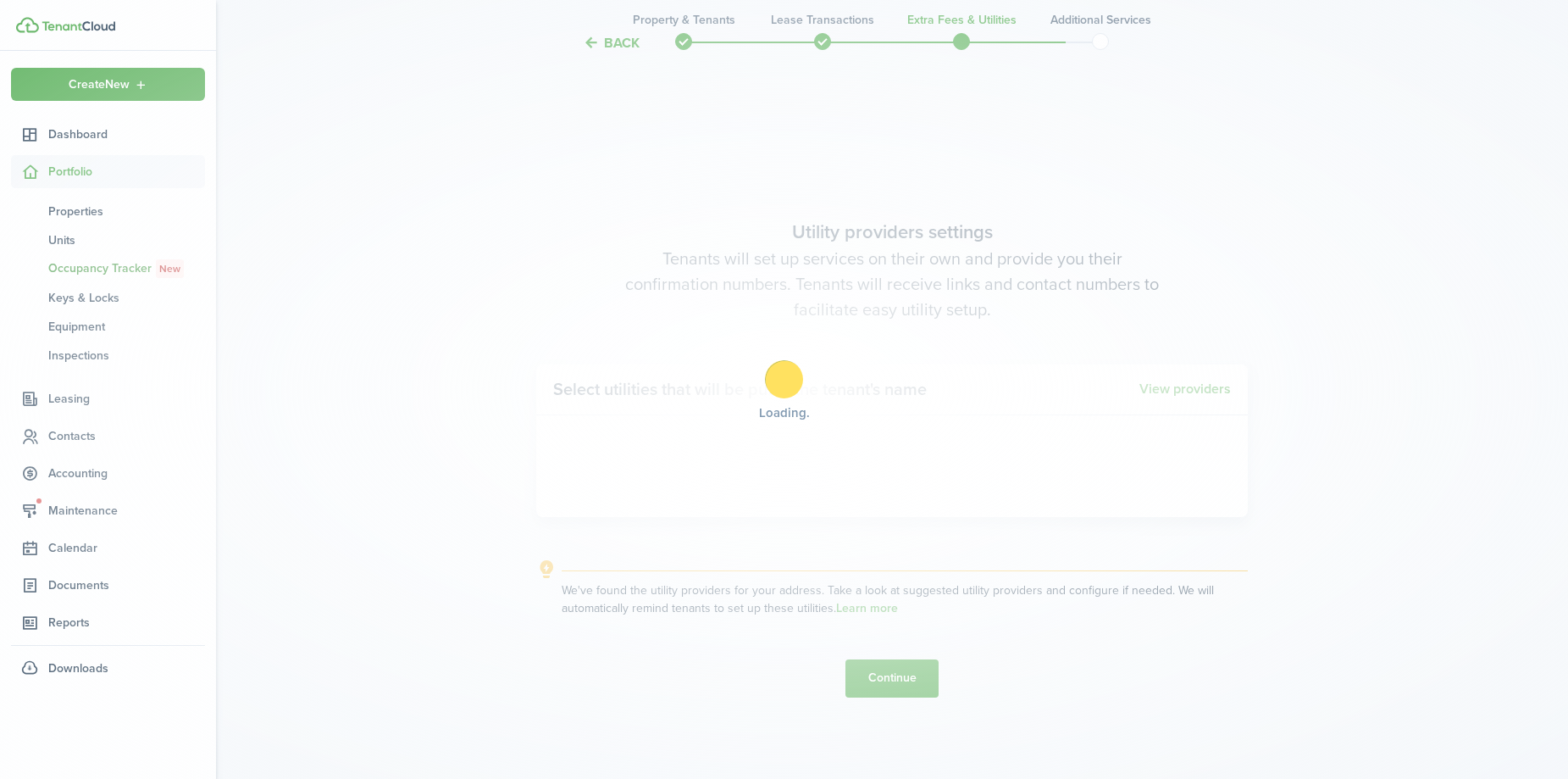
scroll to position [2222, 0]
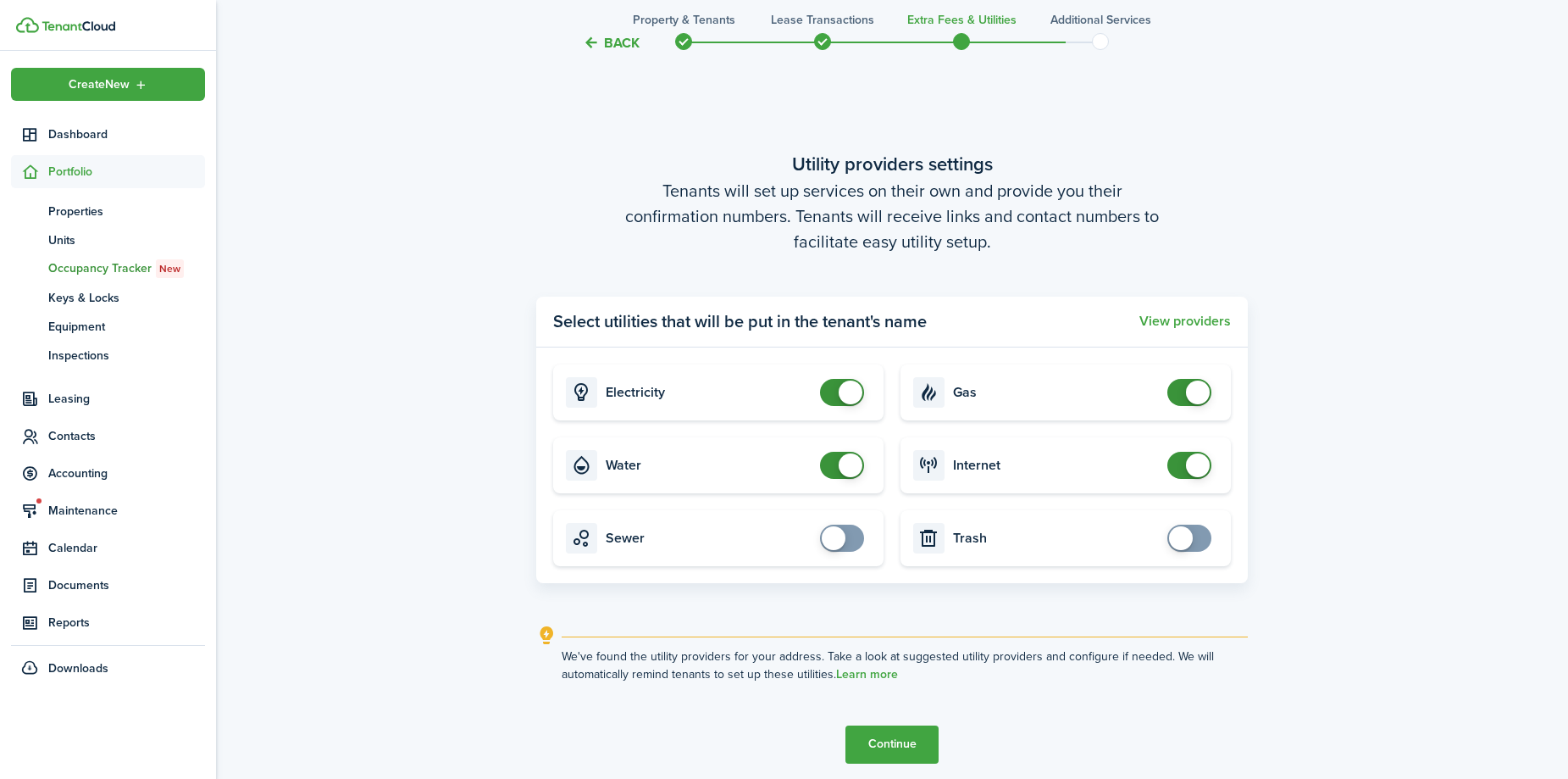
checkbox input "false"
click at [833, 471] on span at bounding box center [842, 465] width 17 height 27
checkbox input "false"
click at [1181, 397] on span at bounding box center [1189, 393] width 17 height 27
click at [901, 742] on button "Continue" at bounding box center [891, 745] width 93 height 38
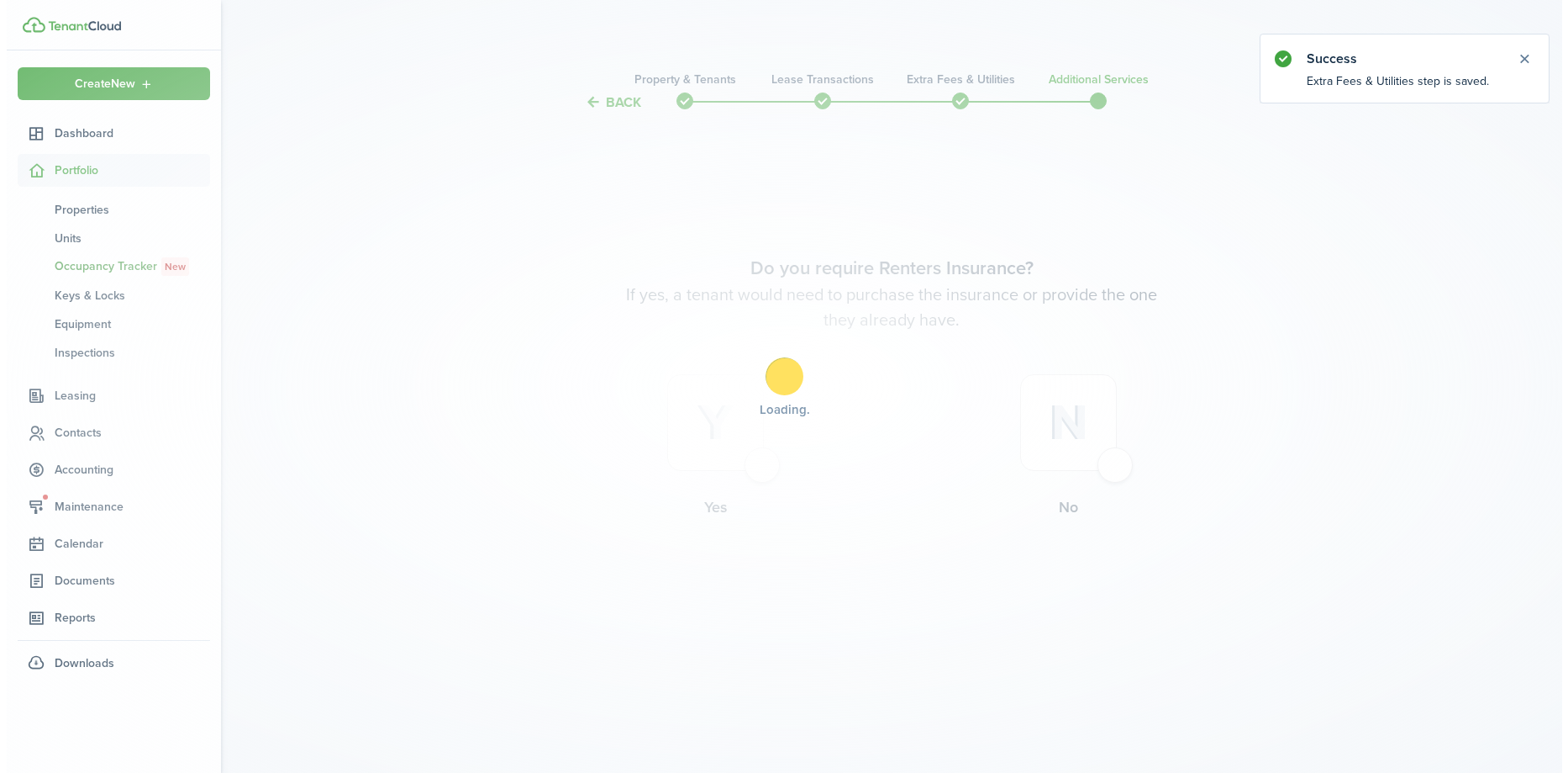
scroll to position [0, 0]
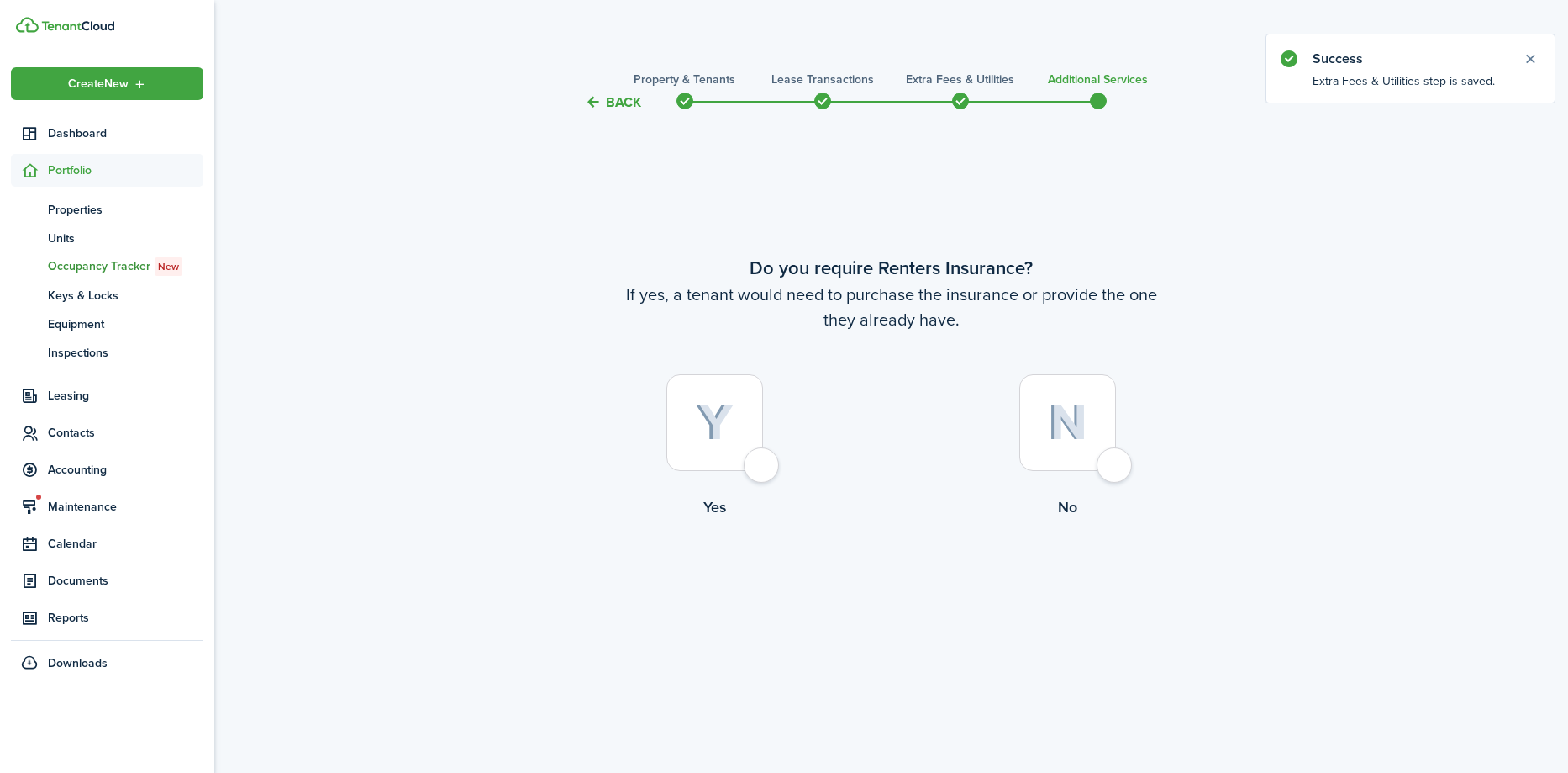
click at [763, 457] on div at bounding box center [714, 422] width 96 height 96
radio input "true"
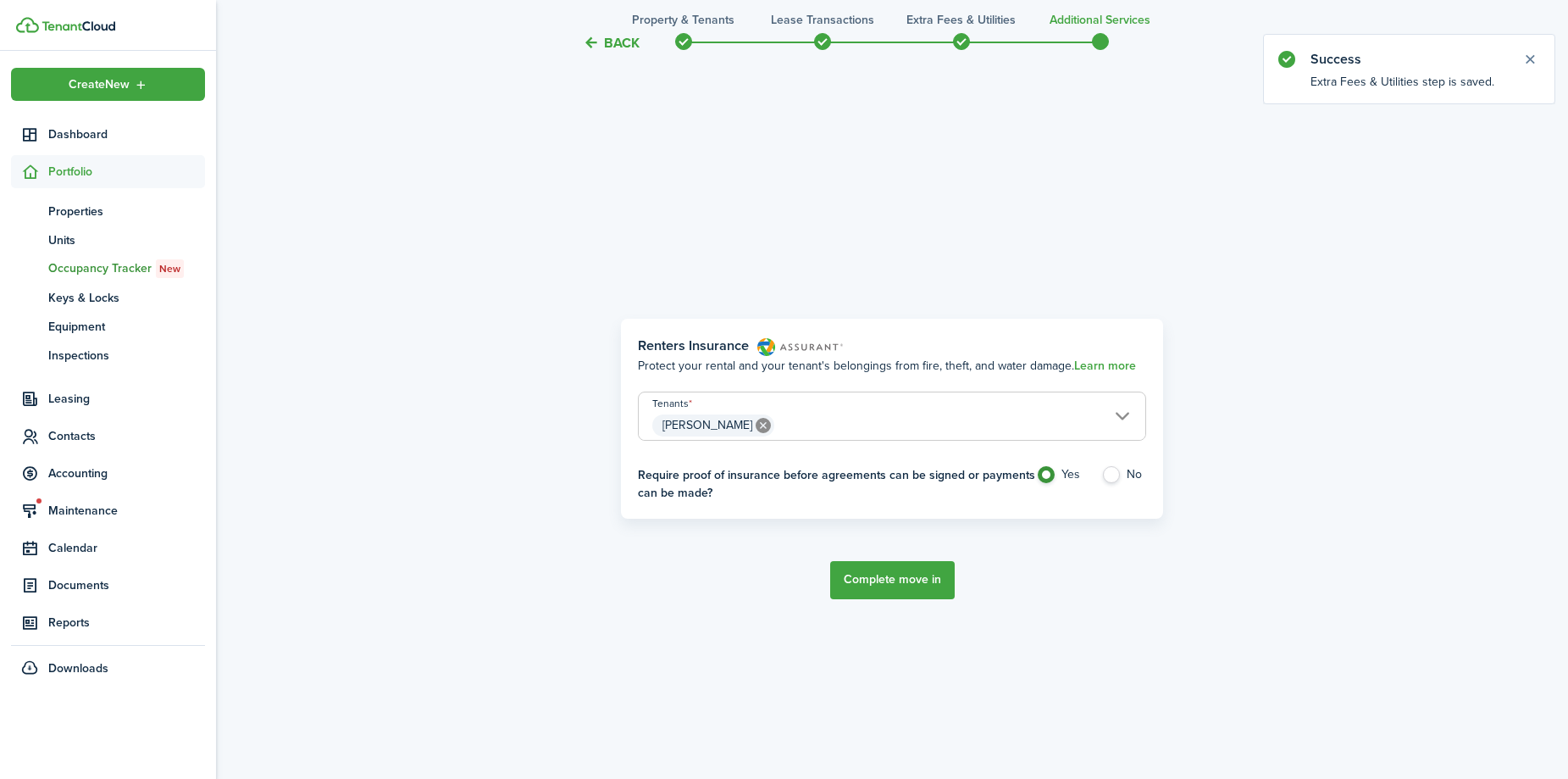
scroll to position [665, 0]
click at [1113, 478] on label "No" at bounding box center [1124, 476] width 45 height 25
radio input "false"
radio input "true"
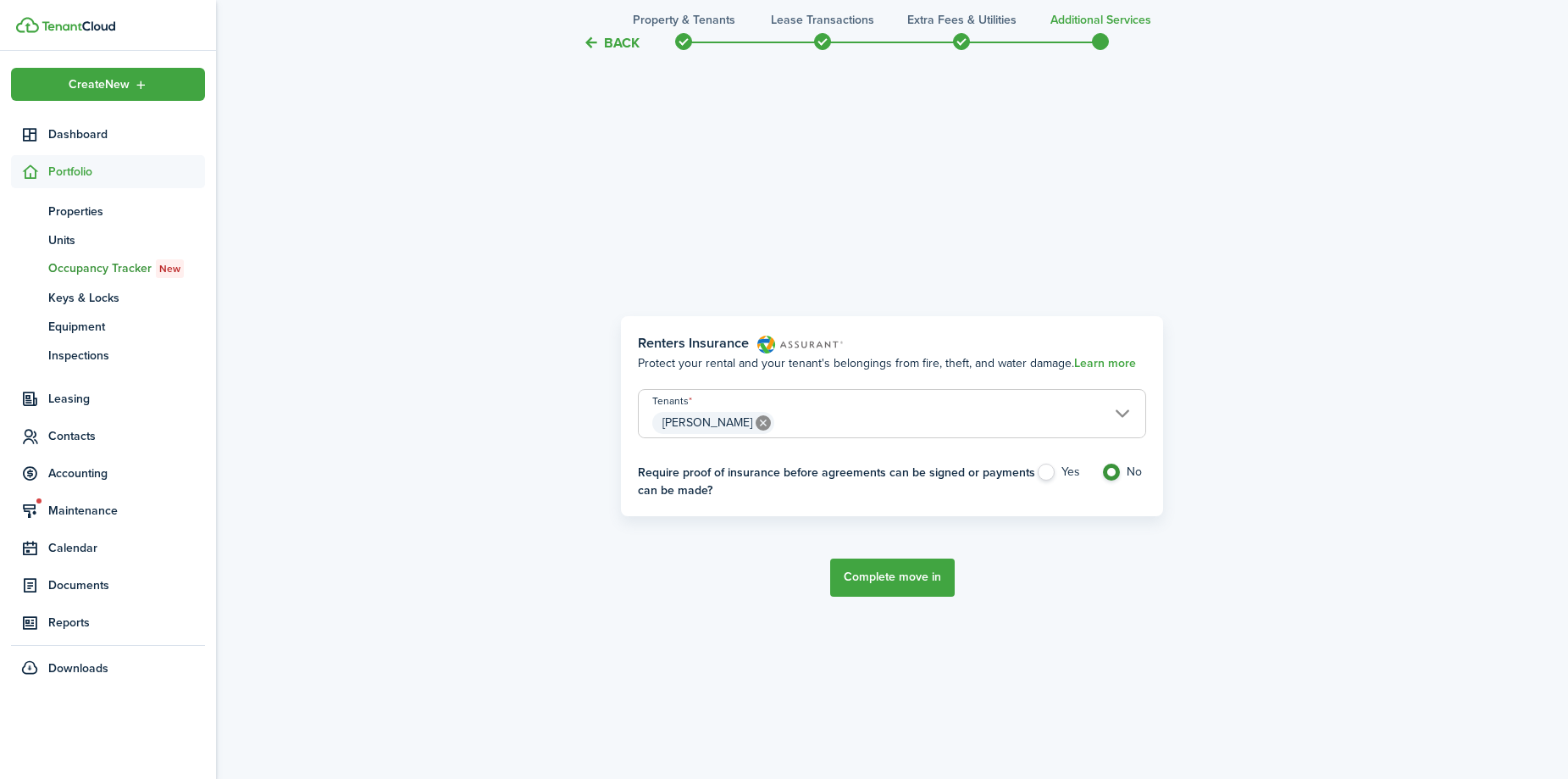
click at [903, 577] on button "Complete move in" at bounding box center [892, 578] width 124 height 38
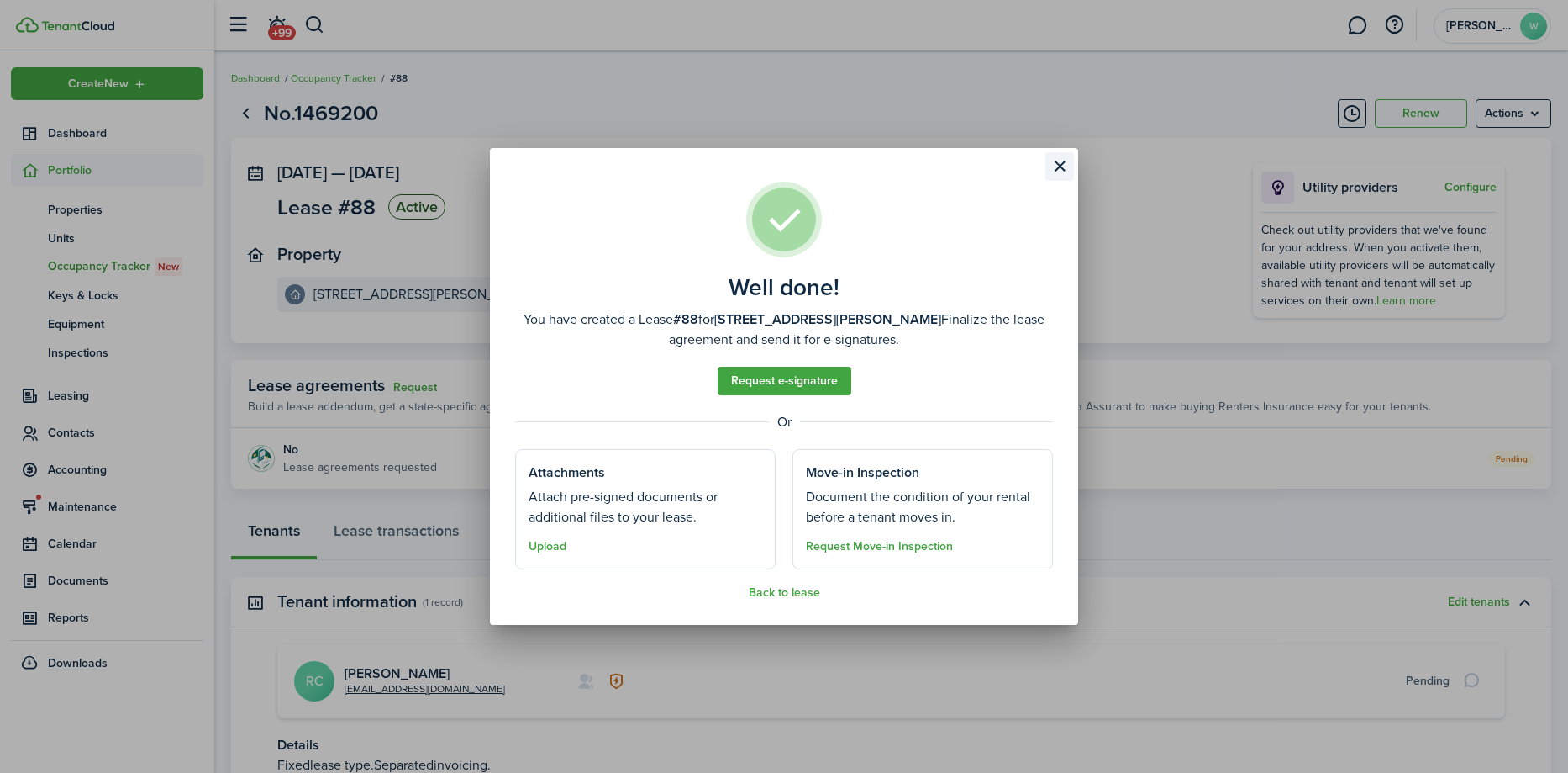
click at [1057, 152] on button "Close modal" at bounding box center [1060, 166] width 29 height 29
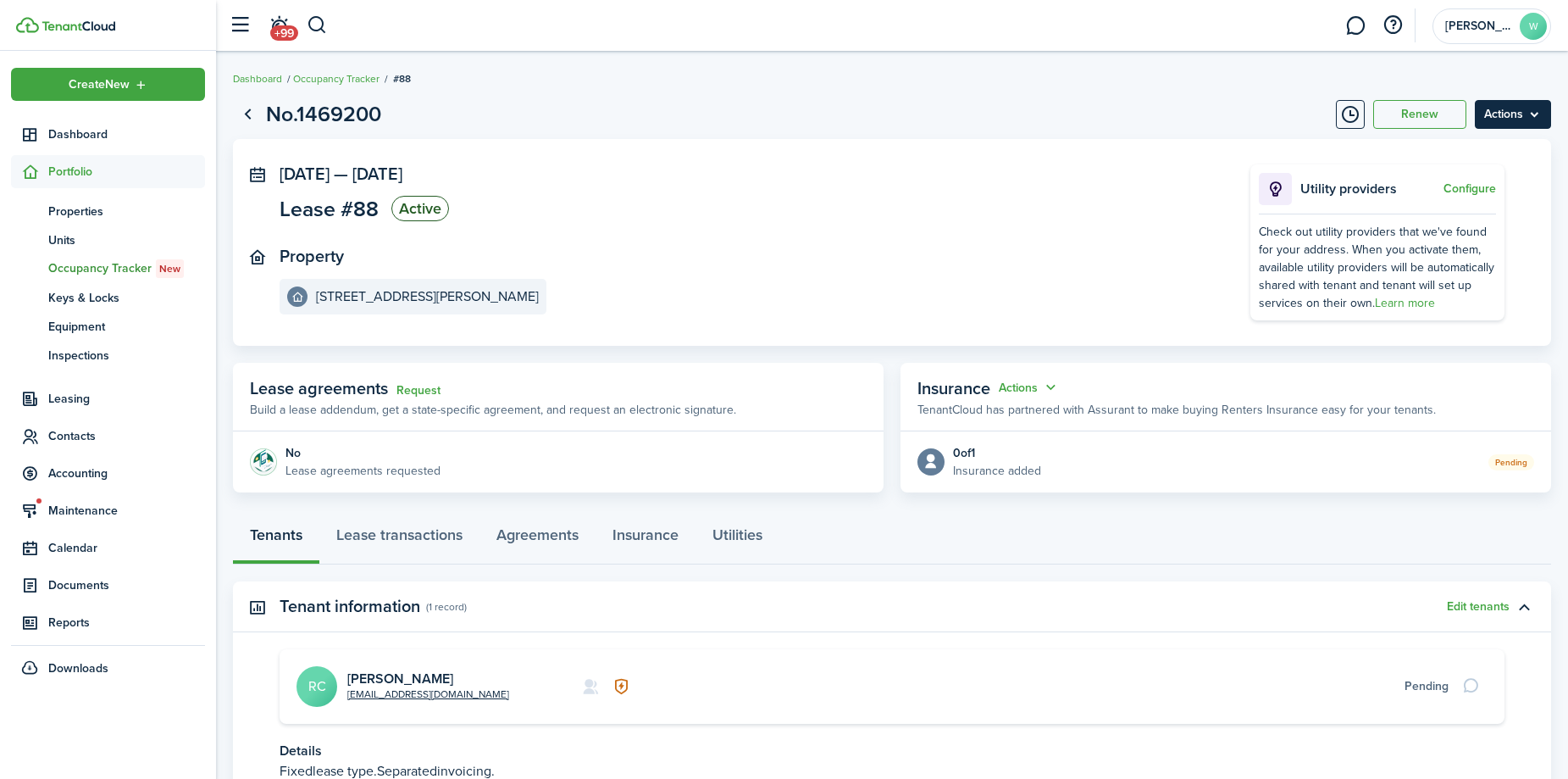
click at [1504, 117] on menu-btn "Actions" at bounding box center [1513, 114] width 76 height 29
click at [743, 176] on panel-main-section "[DATE] — [DATE] Lease #88 Active" at bounding box center [739, 195] width 920 height 62
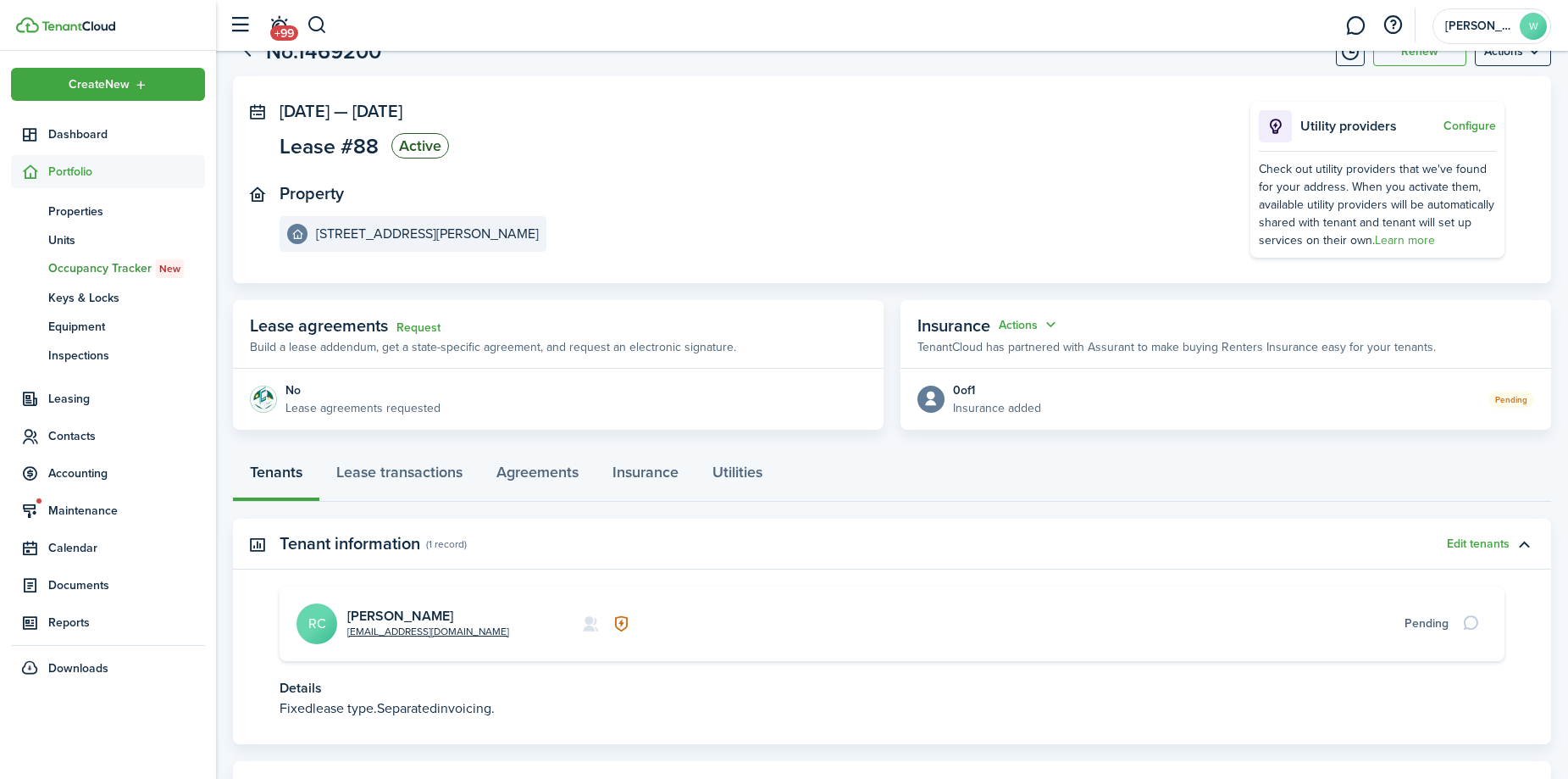
scroll to position [142, 0]
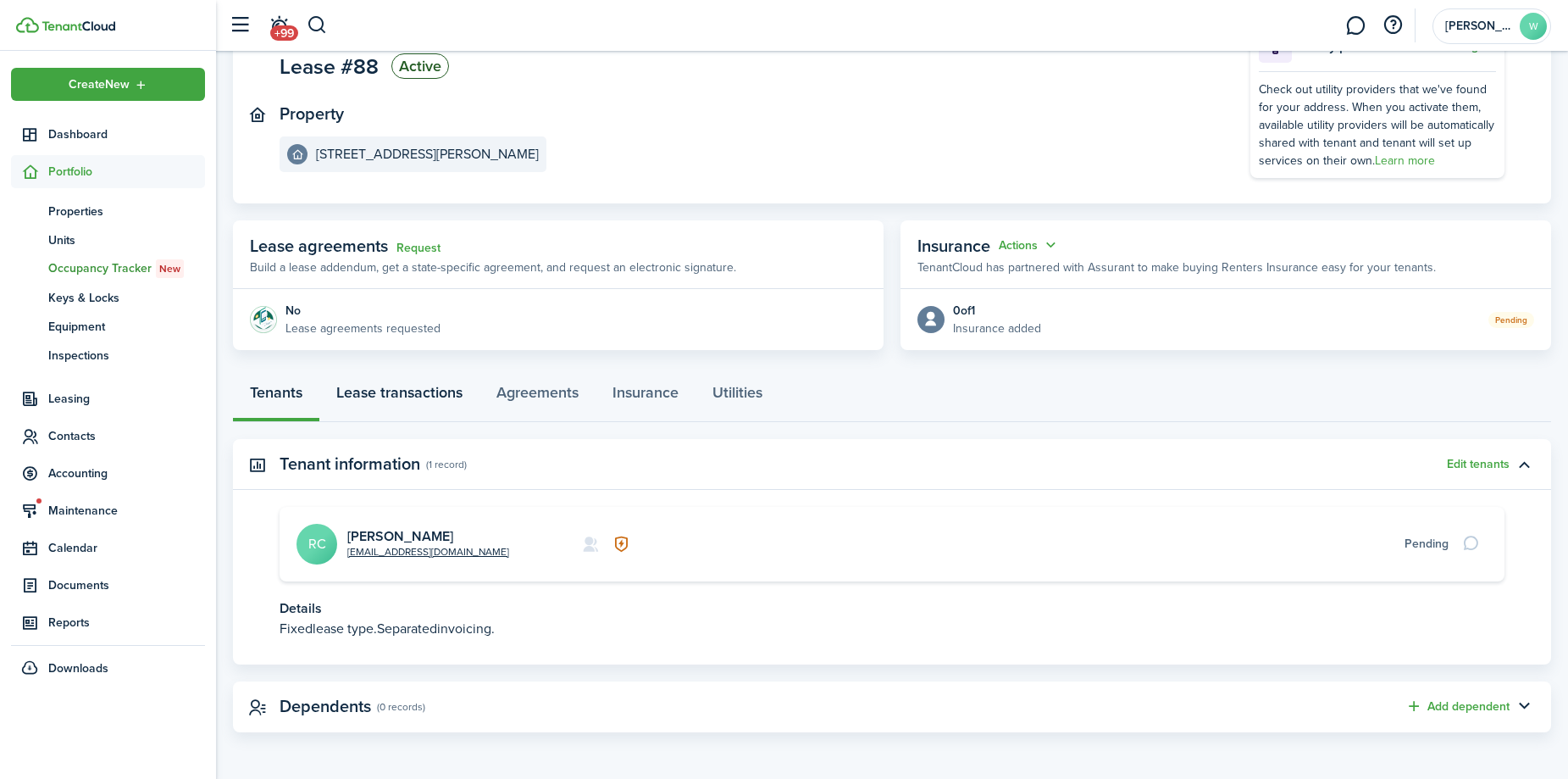
click at [365, 394] on link "Lease transactions" at bounding box center [399, 396] width 161 height 51
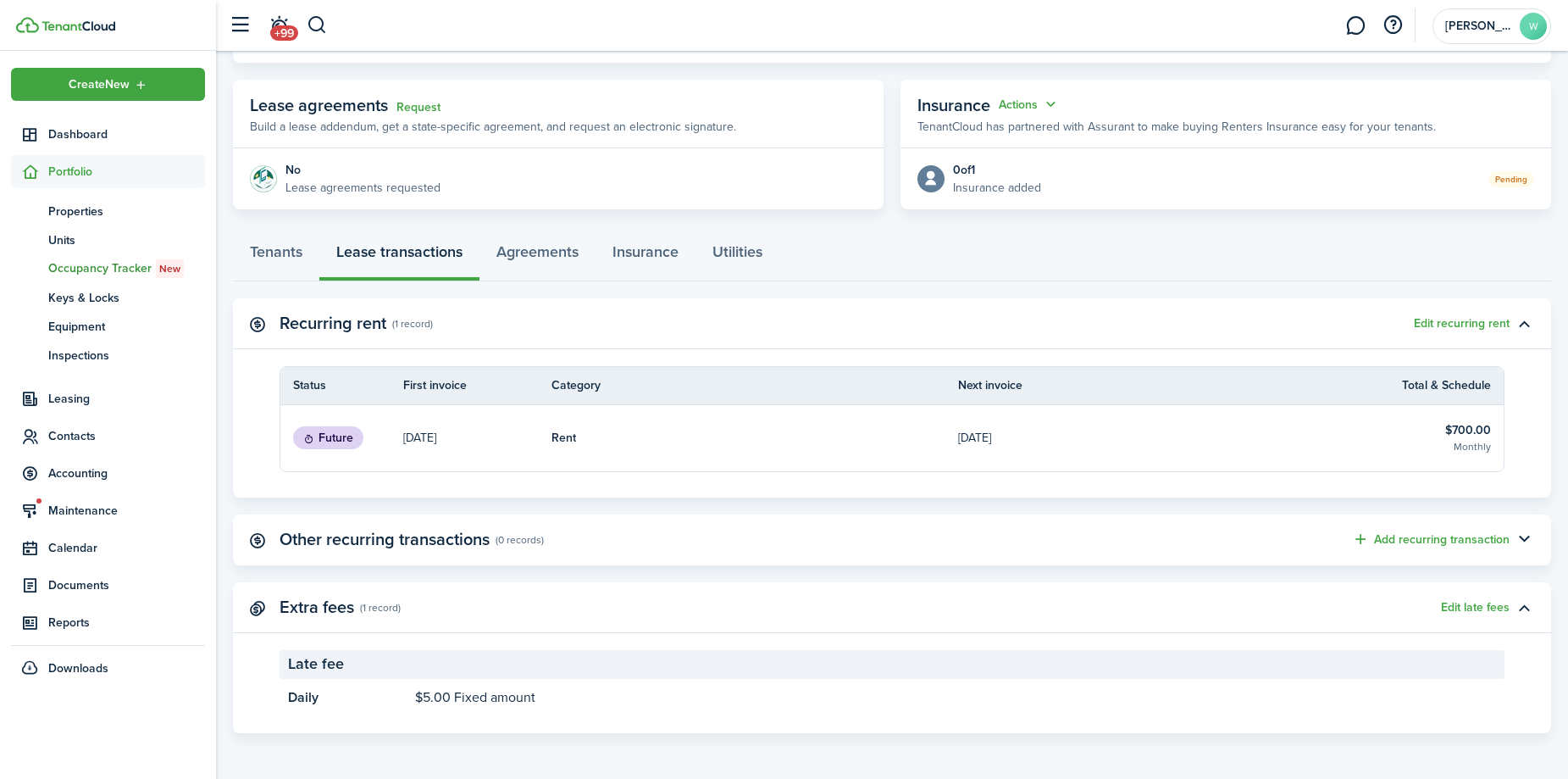
scroll to position [284, 0]
click at [77, 438] on span "Contacts" at bounding box center [126, 436] width 157 height 18
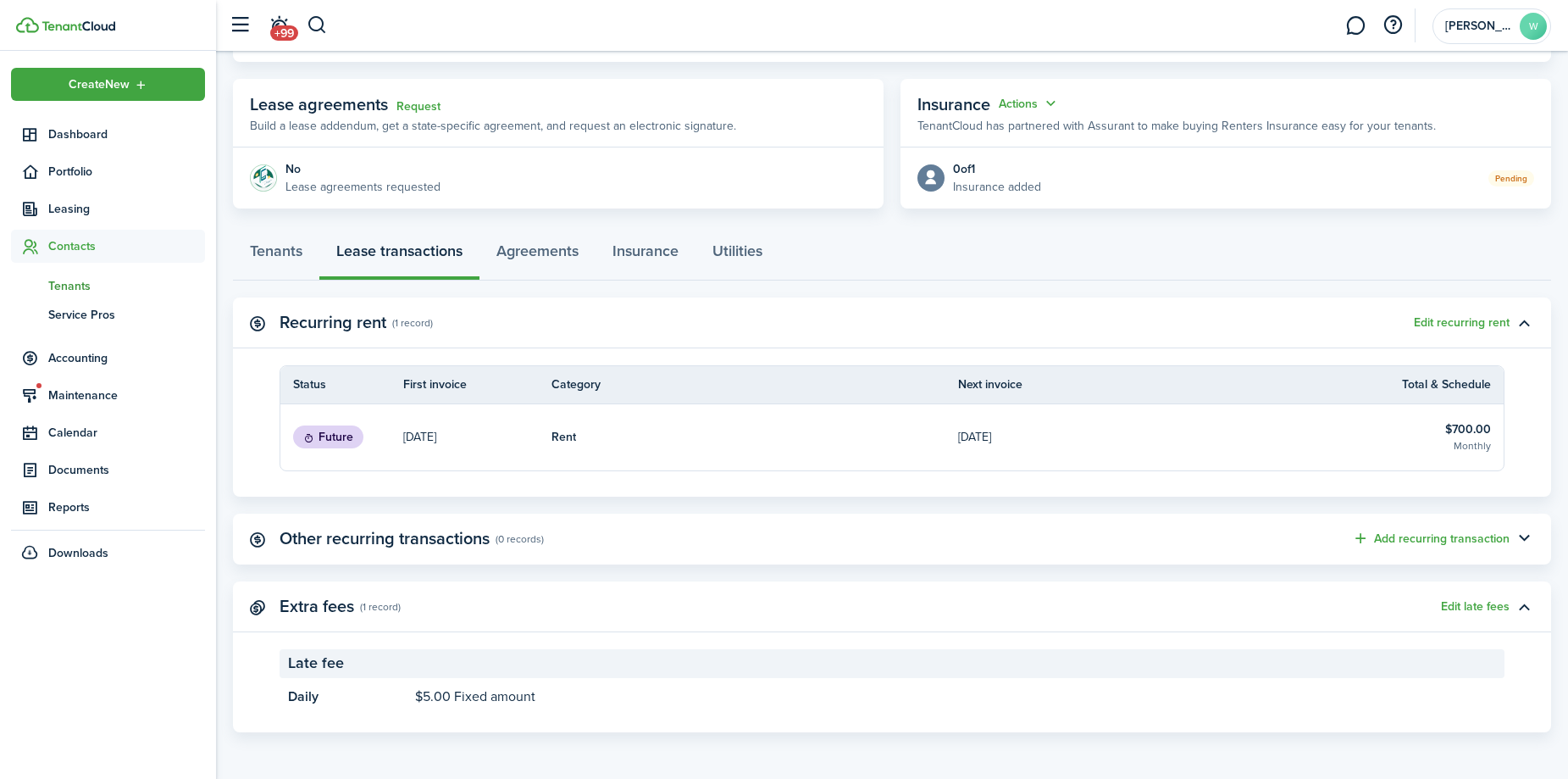
click at [76, 282] on span "Tenants" at bounding box center [126, 286] width 157 height 18
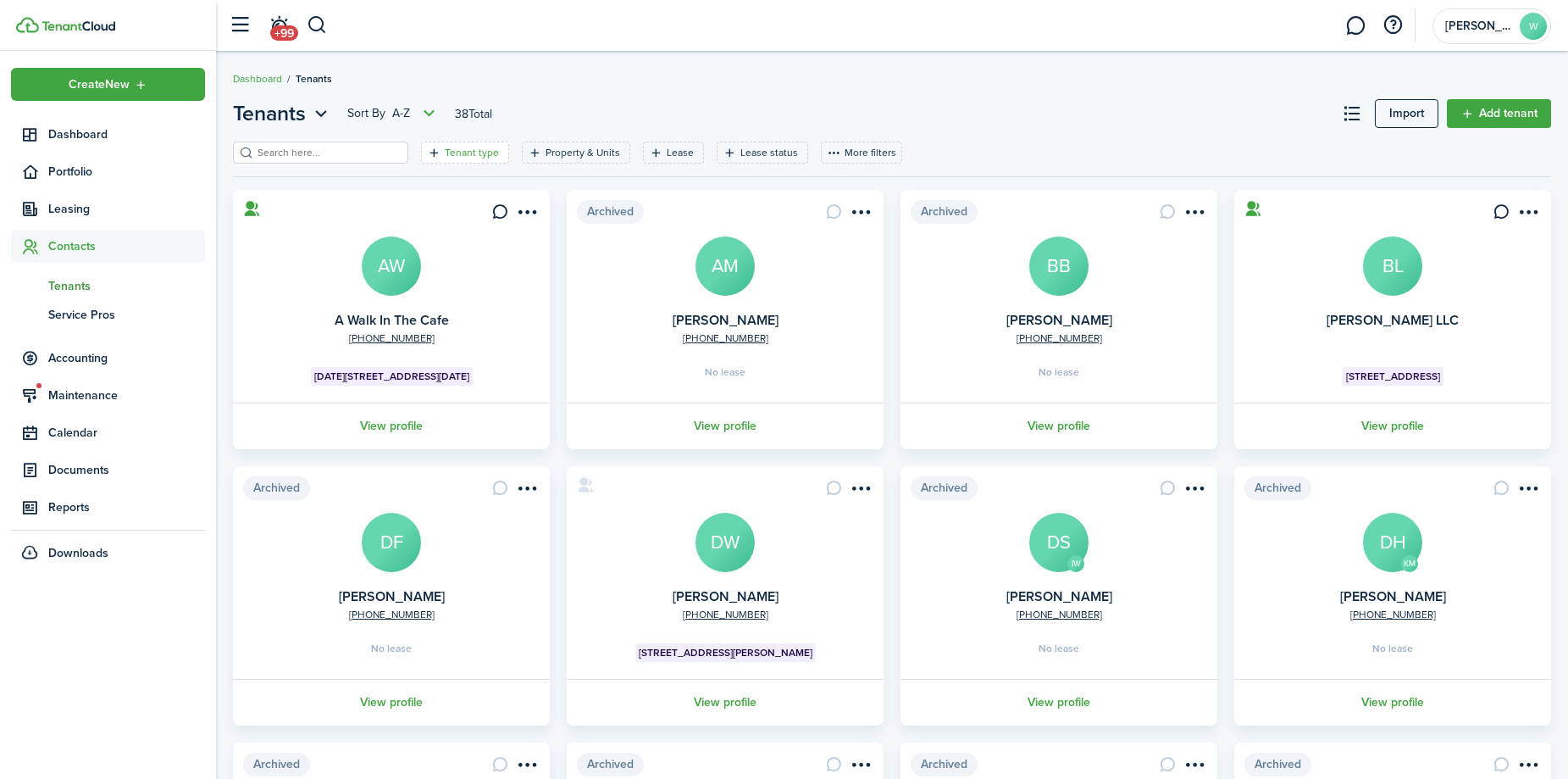
click at [450, 153] on filter-tag-label "Tenant type" at bounding box center [472, 152] width 54 height 15
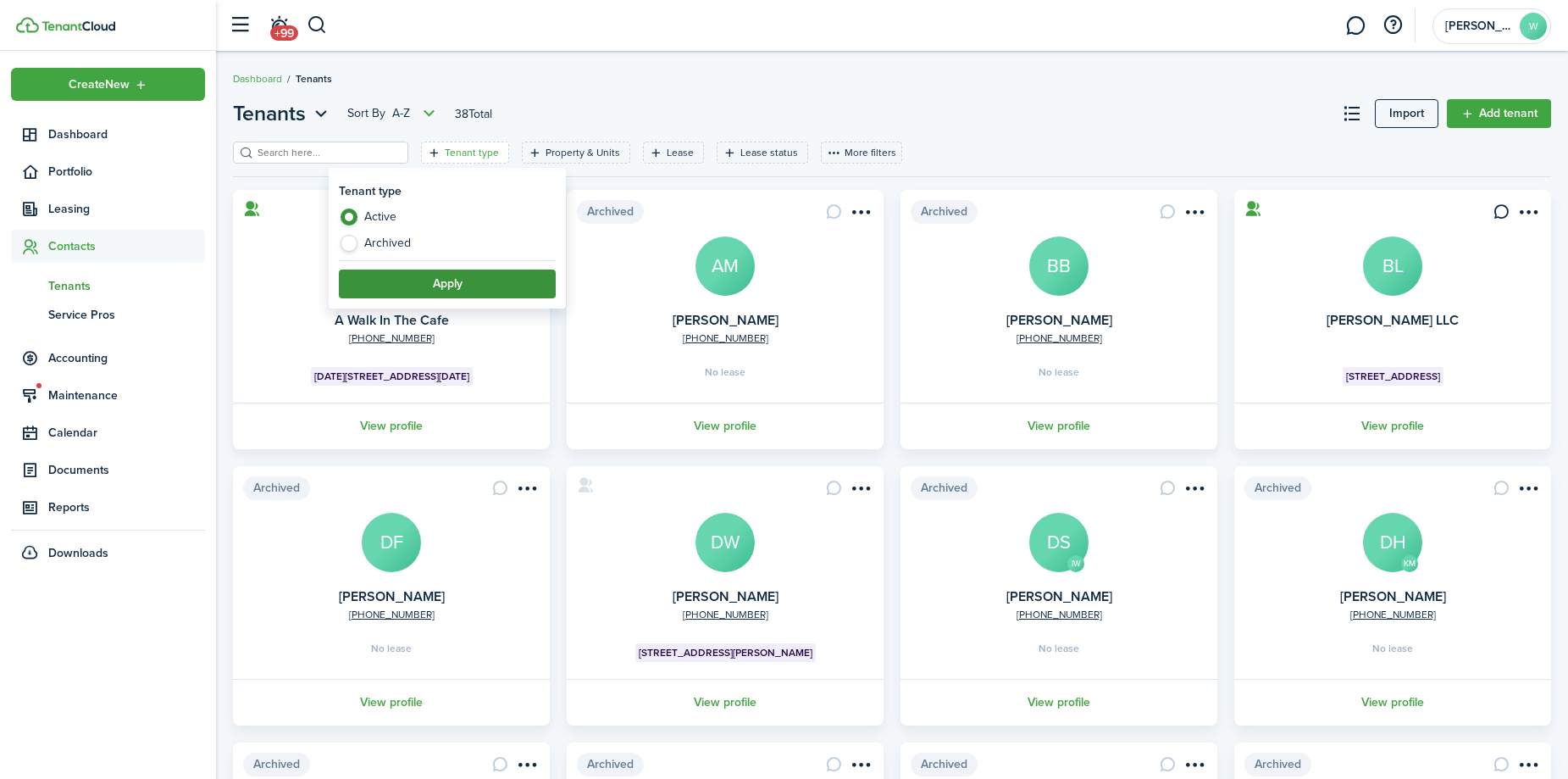
click at [420, 283] on button "Apply" at bounding box center [447, 284] width 217 height 29
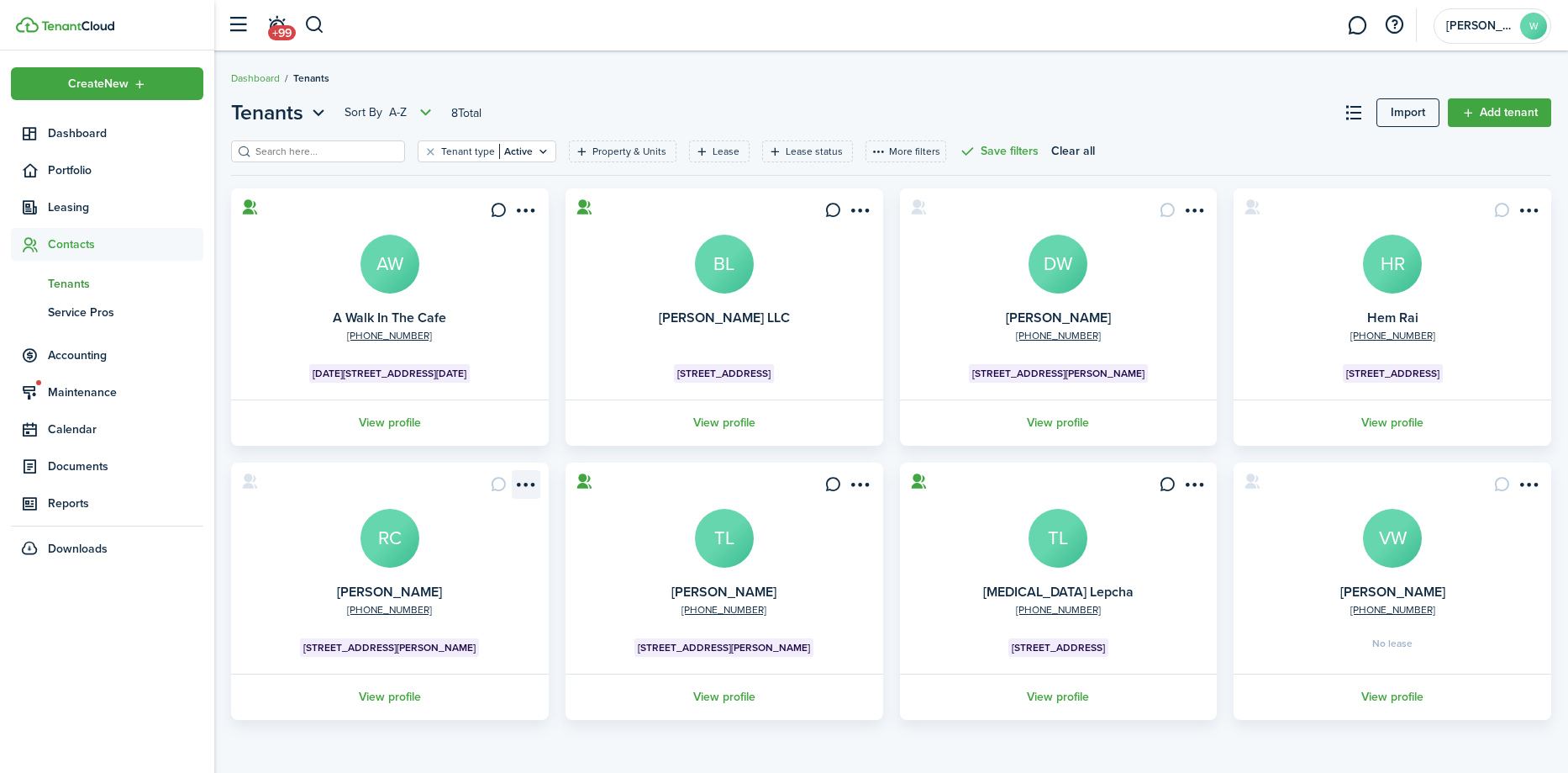
click at [538, 479] on menu-btn-icon "Open menu" at bounding box center [526, 484] width 29 height 29
